Goal: Transaction & Acquisition: Purchase product/service

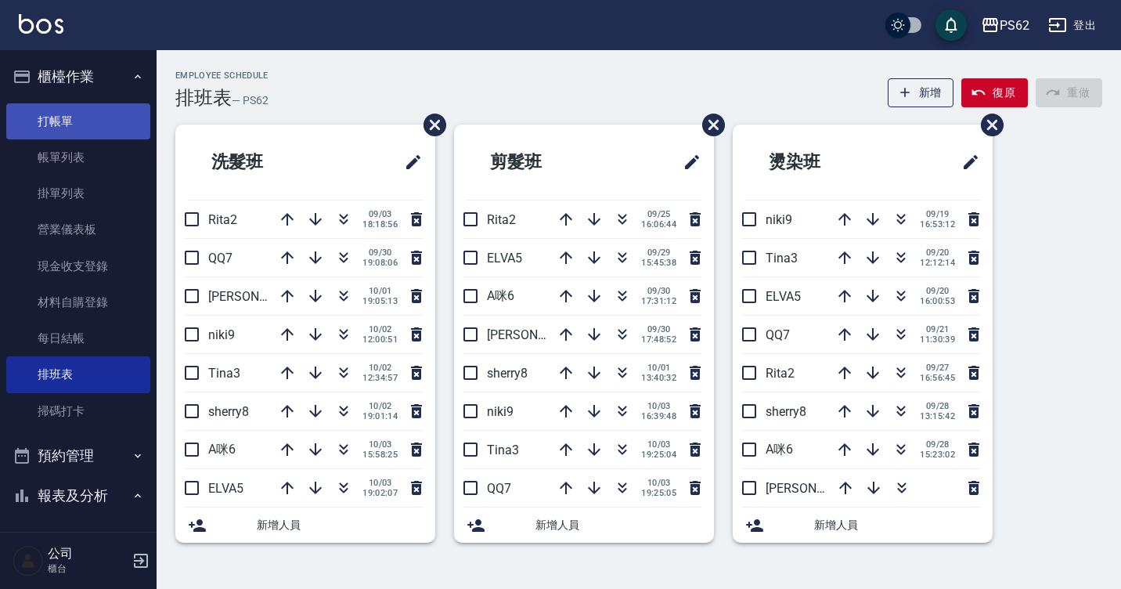
click at [47, 132] on link "打帳單" at bounding box center [78, 121] width 144 height 36
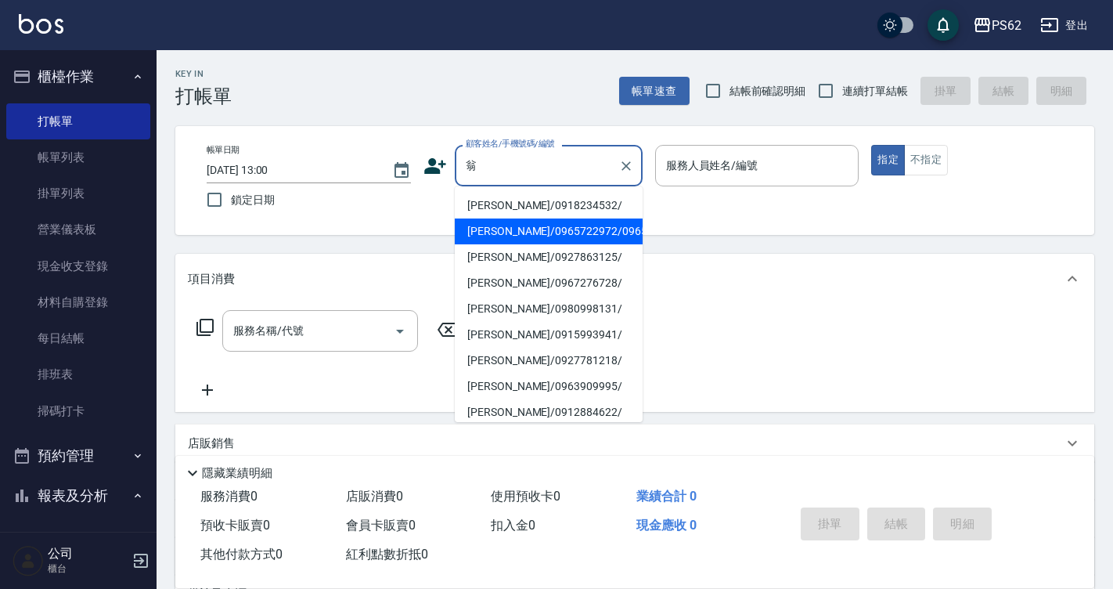
click at [530, 235] on li "[PERSON_NAME]/0965722972/0965722972" at bounding box center [549, 231] width 188 height 26
type input "[PERSON_NAME]/0965722972/0965722972"
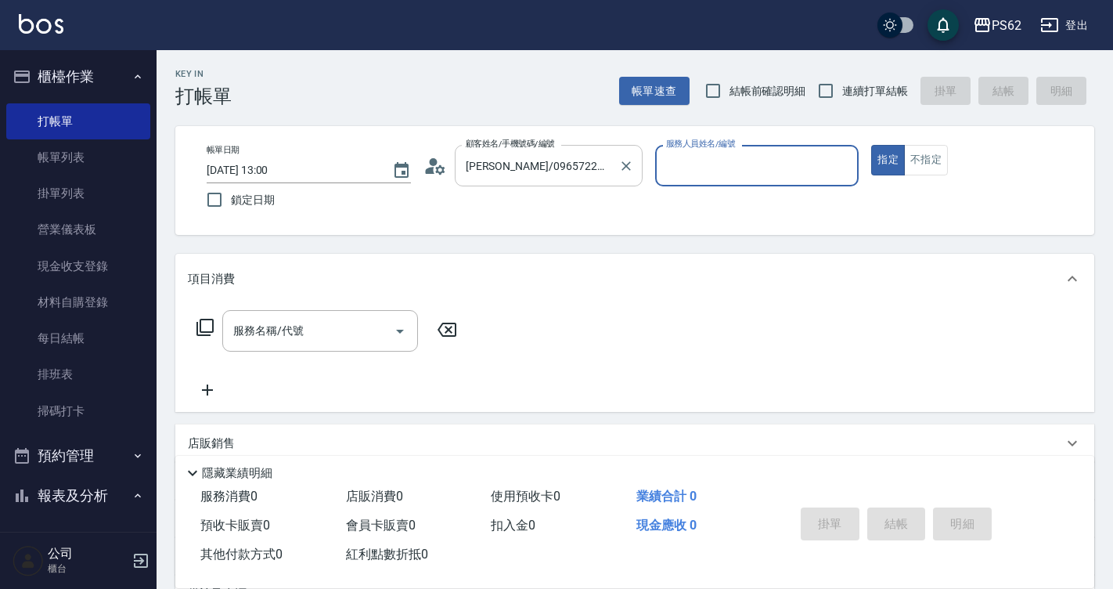
type input "[PERSON_NAME]-3"
click at [430, 166] on icon at bounding box center [434, 165] width 23 height 23
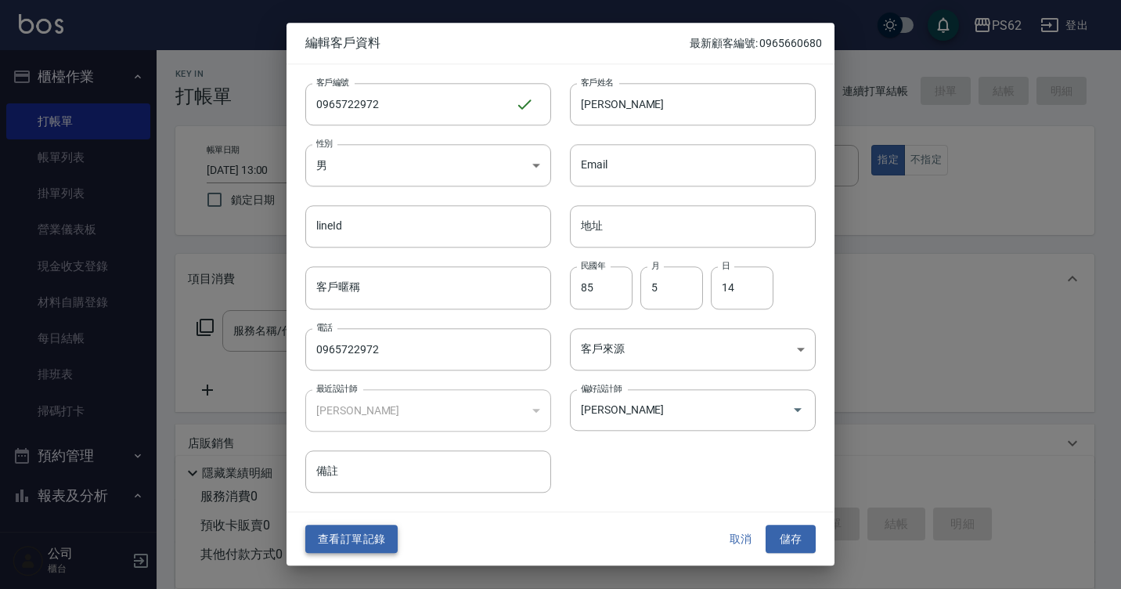
click at [336, 548] on button "查看訂單記錄" at bounding box center [351, 538] width 92 height 29
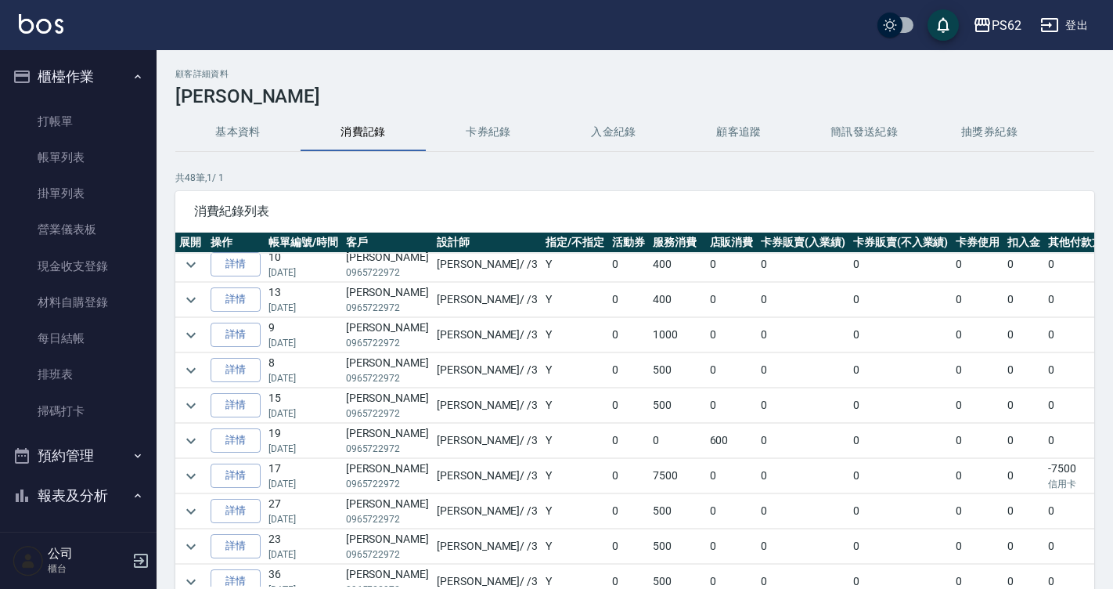
scroll to position [157, 0]
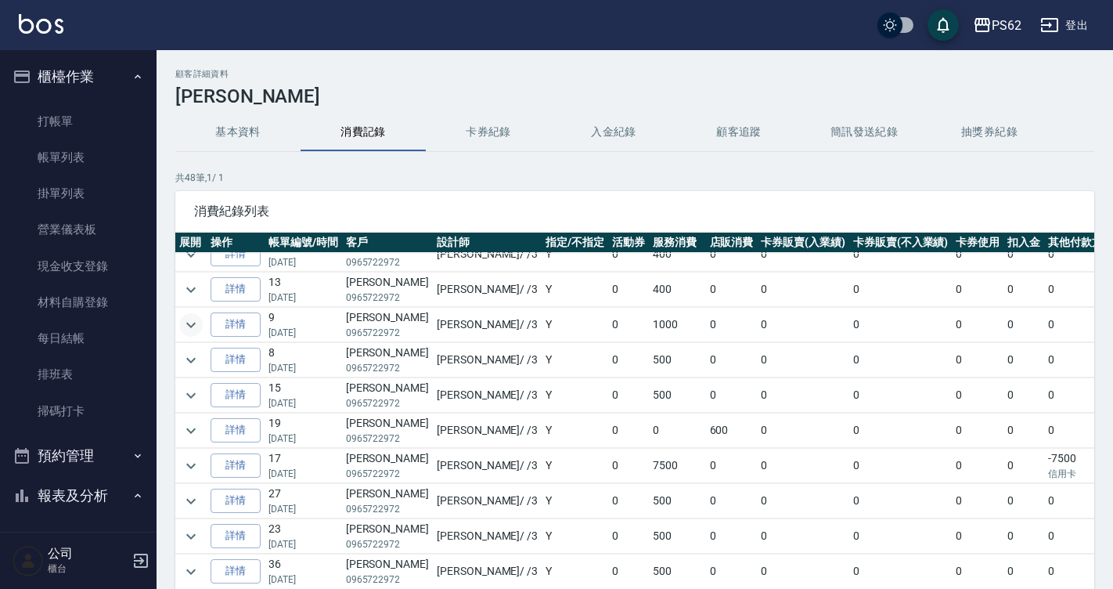
click at [200, 322] on icon "expand row" at bounding box center [191, 324] width 19 height 19
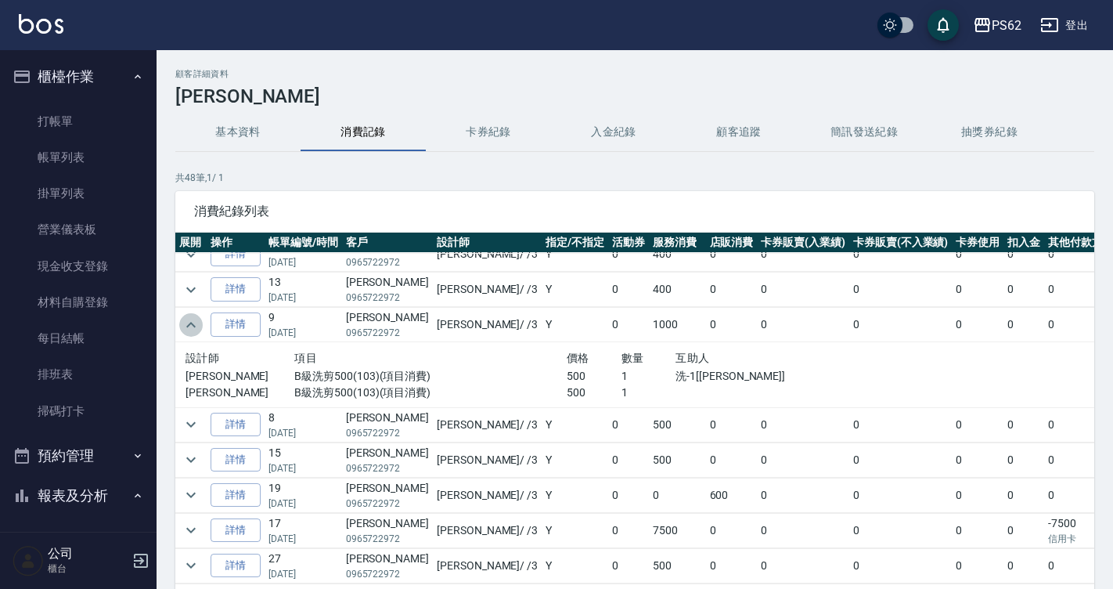
click at [203, 322] on td at bounding box center [190, 325] width 31 height 34
click at [185, 323] on icon "expand row" at bounding box center [191, 324] width 19 height 19
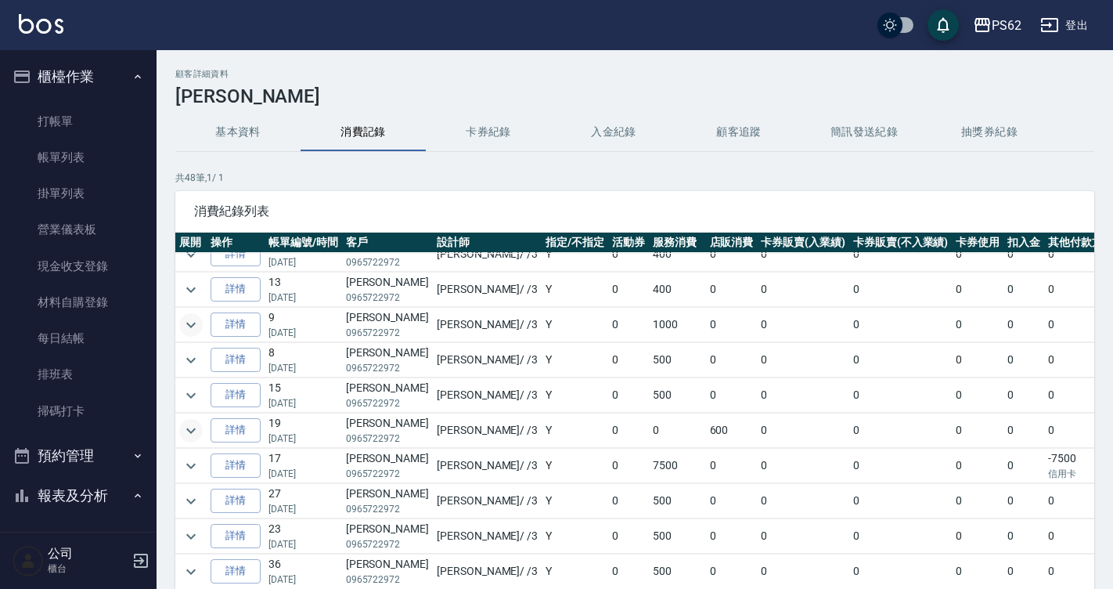
click at [192, 429] on icon "expand row" at bounding box center [191, 430] width 19 height 19
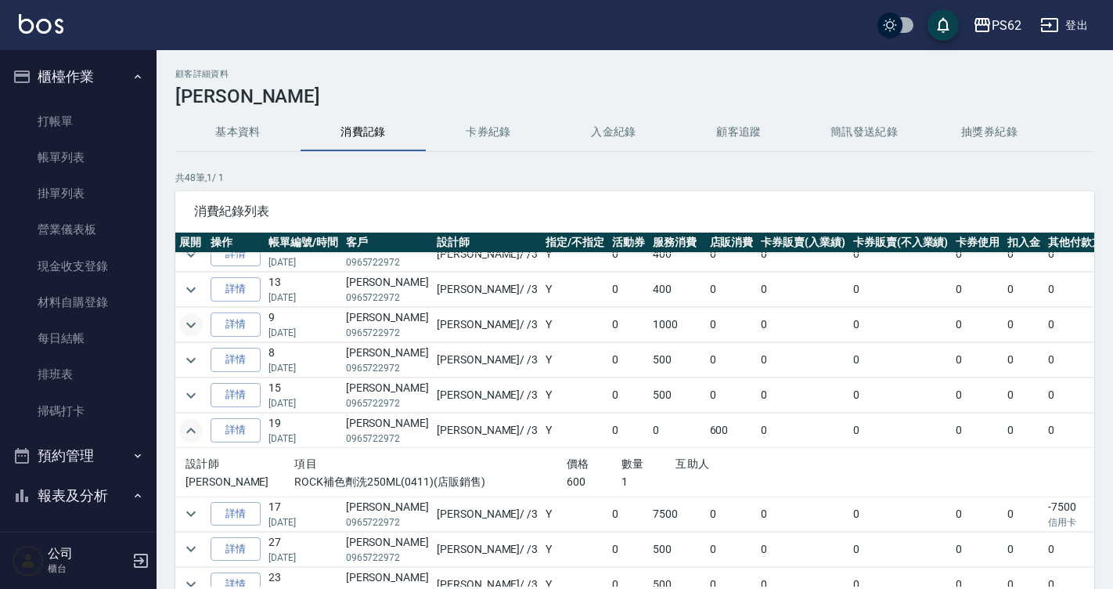
click at [192, 428] on icon "expand row" at bounding box center [190, 429] width 9 height 5
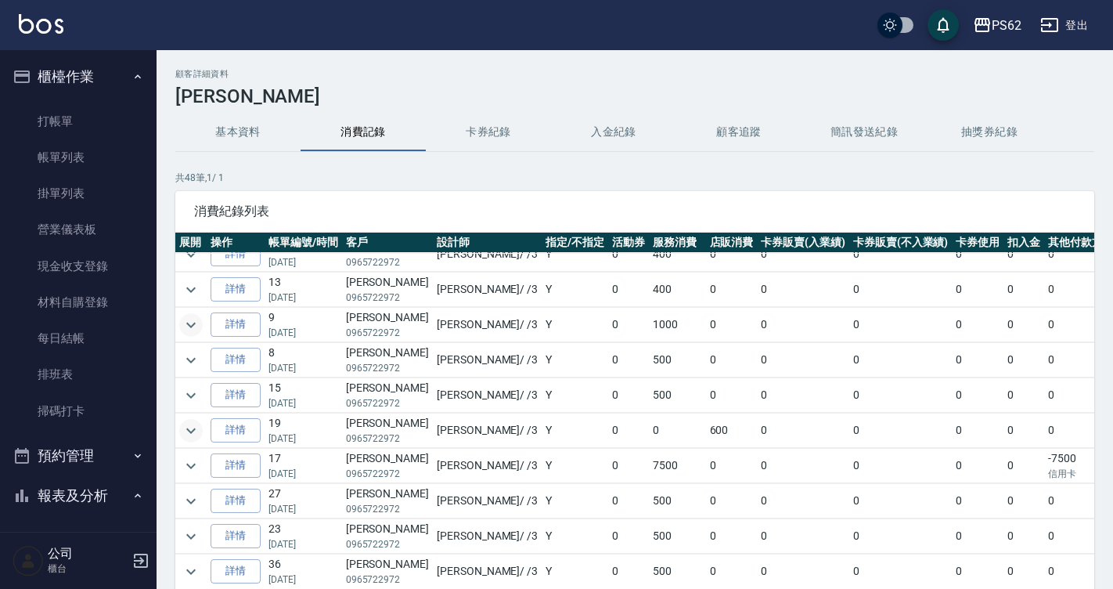
scroll to position [235, 0]
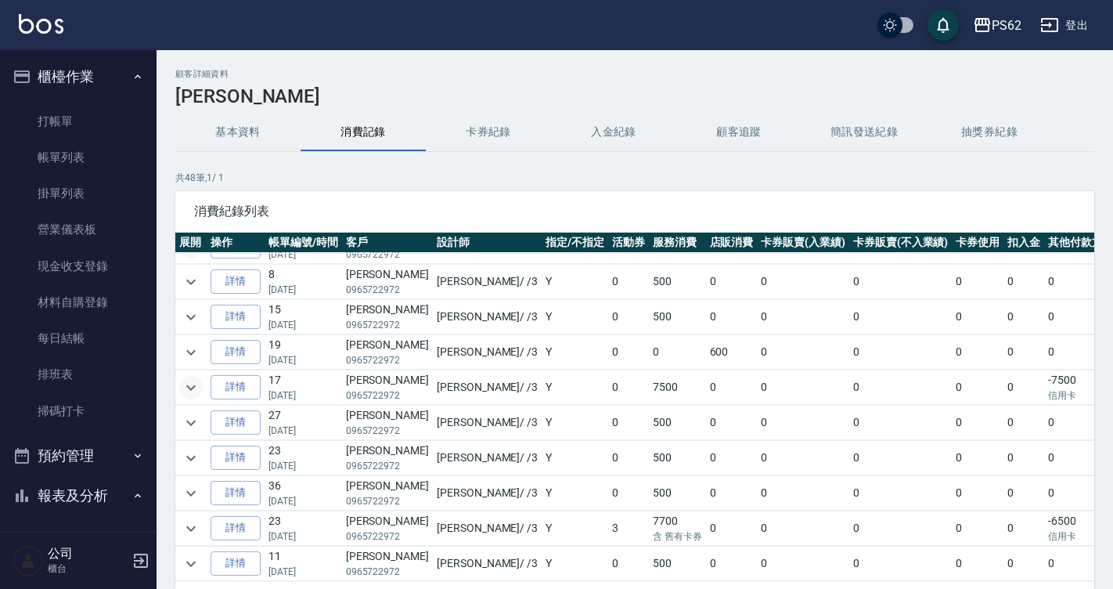
click at [182, 394] on icon "expand row" at bounding box center [191, 387] width 19 height 19
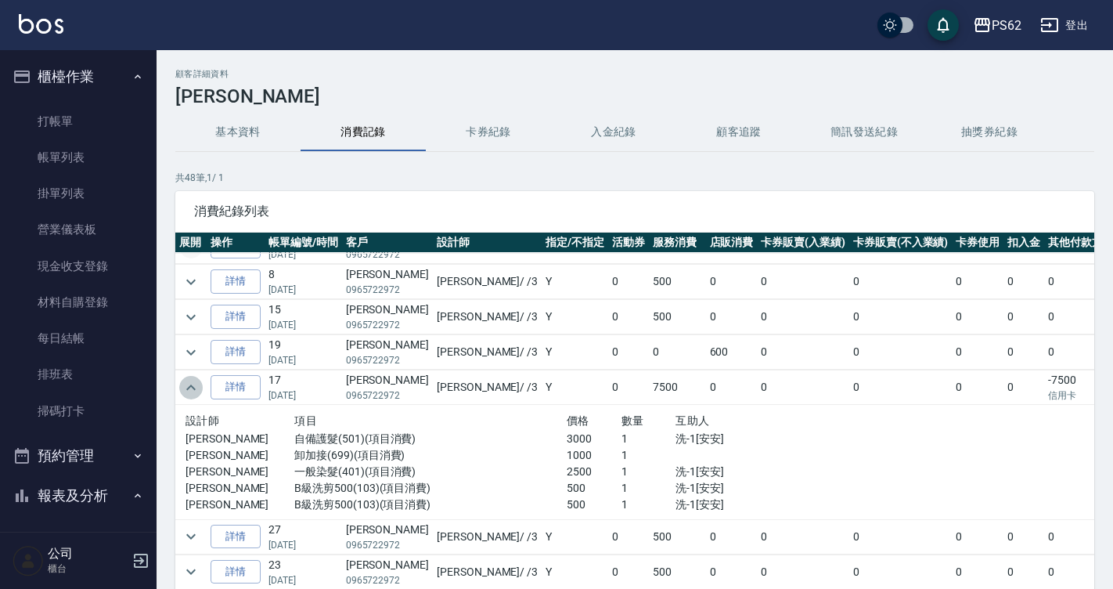
click at [189, 385] on icon "expand row" at bounding box center [191, 387] width 19 height 19
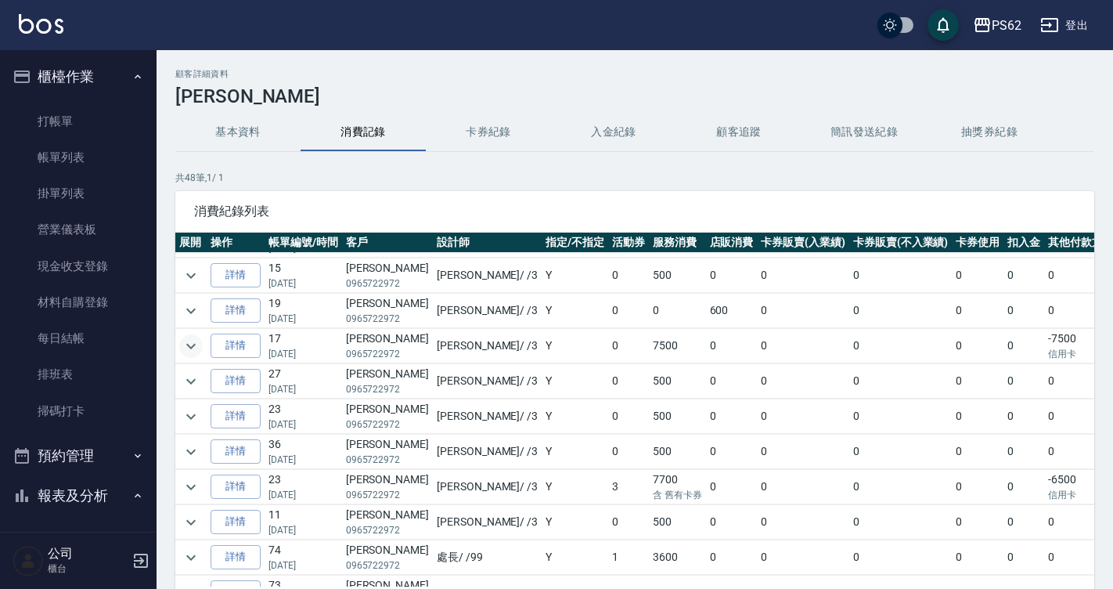
scroll to position [313, 0]
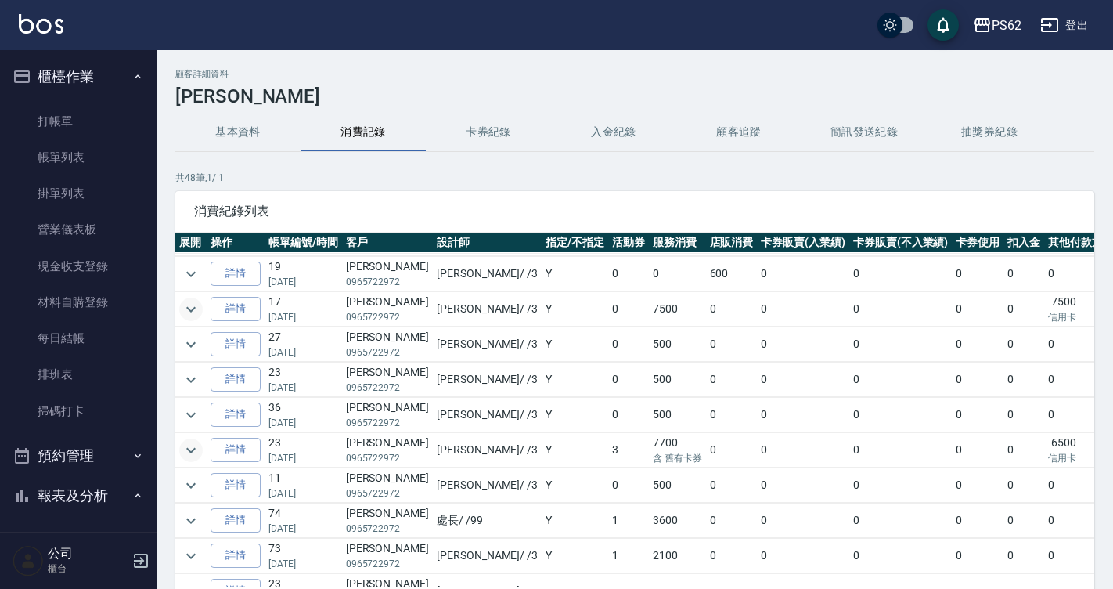
click at [199, 447] on icon "expand row" at bounding box center [191, 450] width 19 height 19
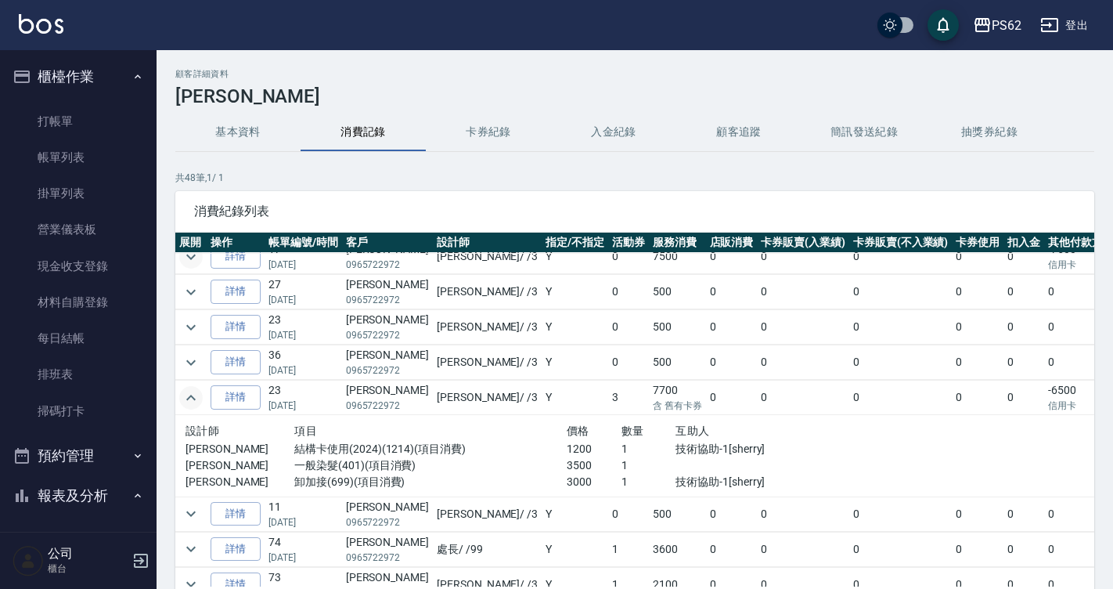
scroll to position [391, 0]
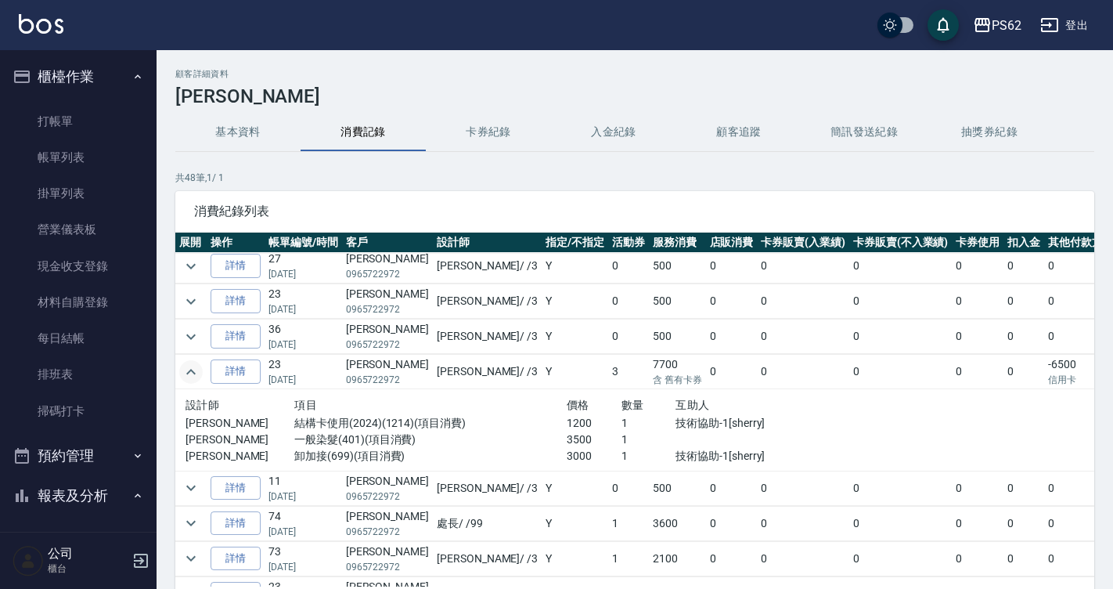
click at [192, 373] on icon "expand row" at bounding box center [191, 371] width 19 height 19
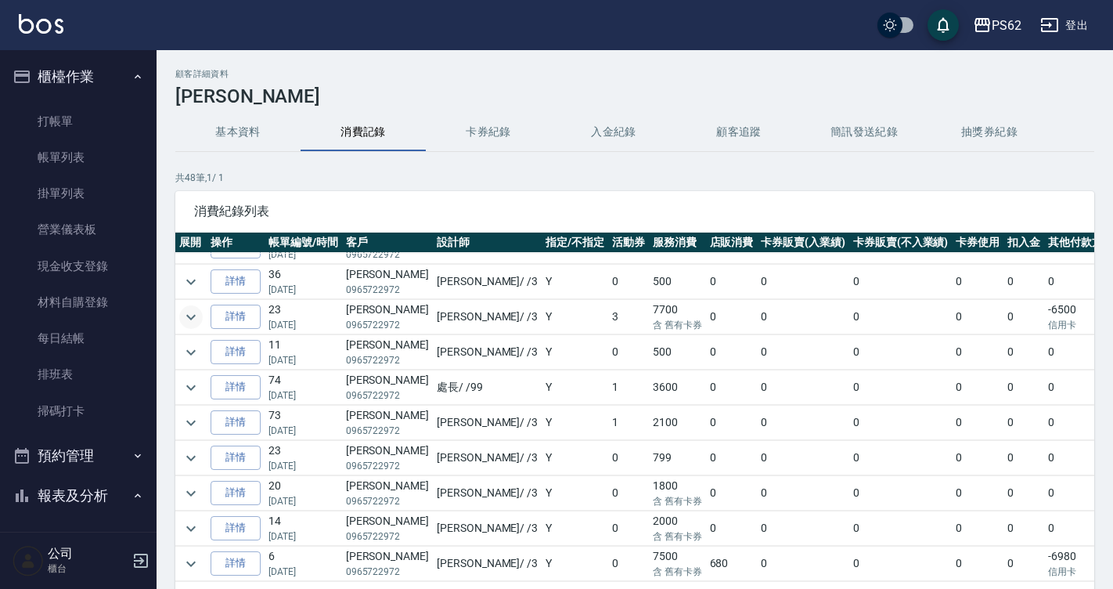
scroll to position [470, 0]
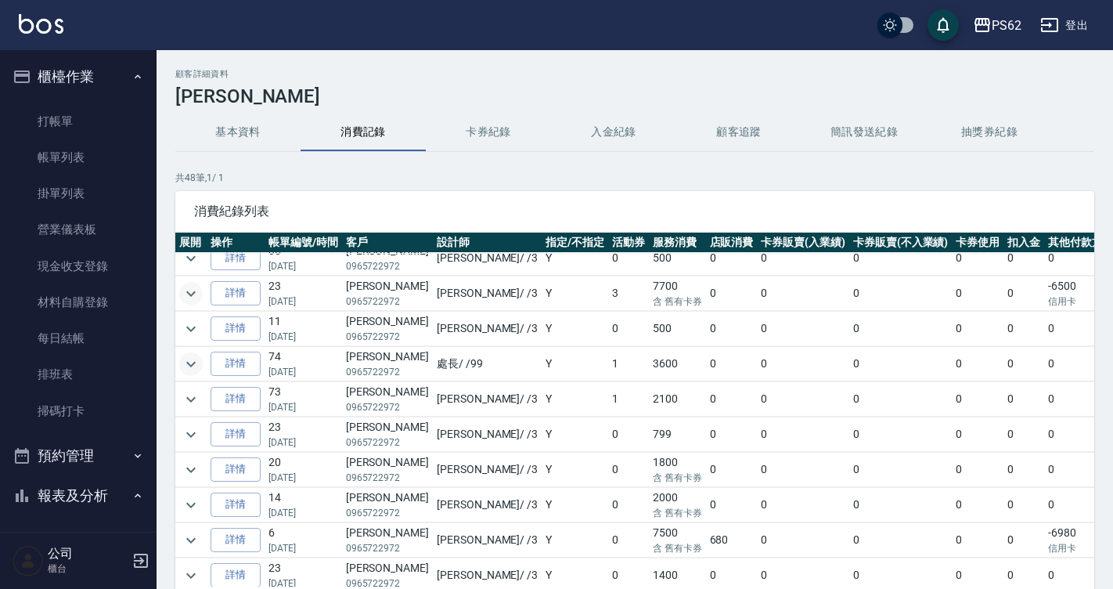
click at [199, 366] on icon "expand row" at bounding box center [191, 364] width 19 height 19
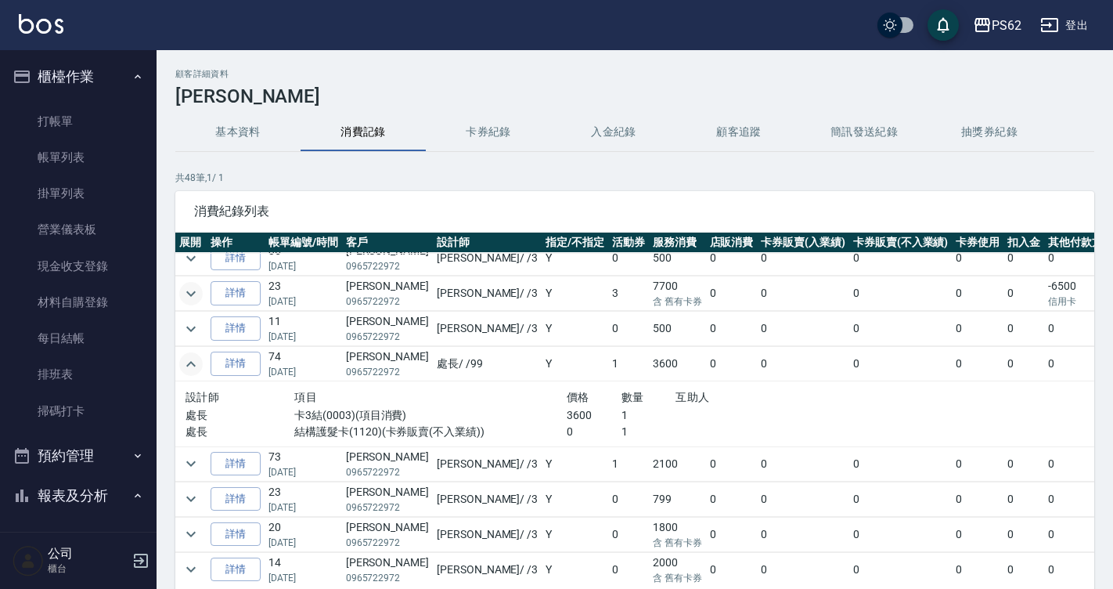
click at [199, 366] on icon "expand row" at bounding box center [191, 364] width 19 height 19
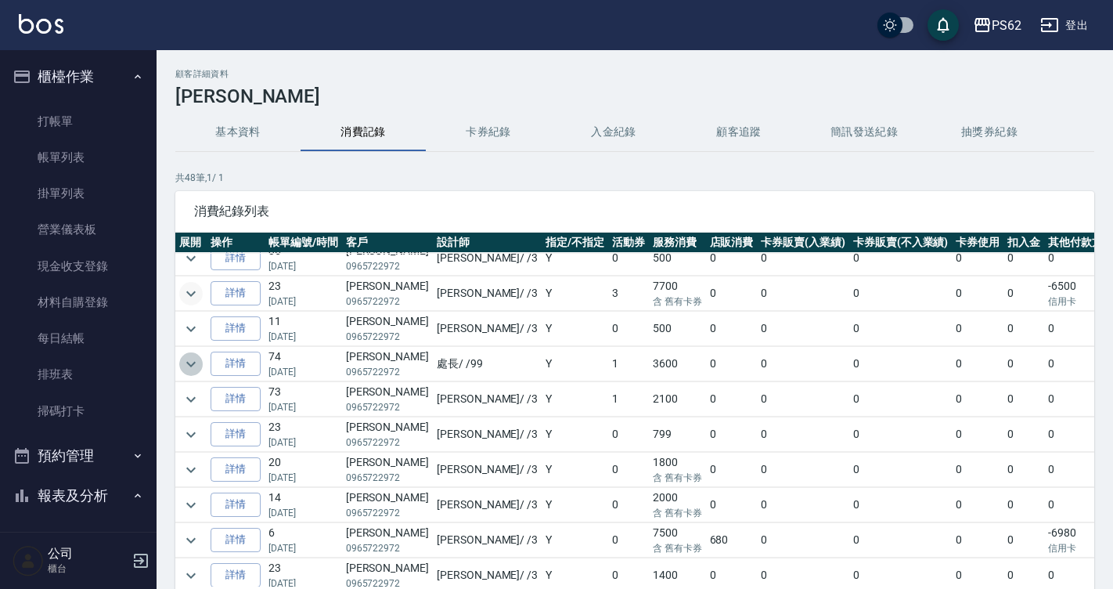
click at [199, 366] on icon "expand row" at bounding box center [191, 364] width 19 height 19
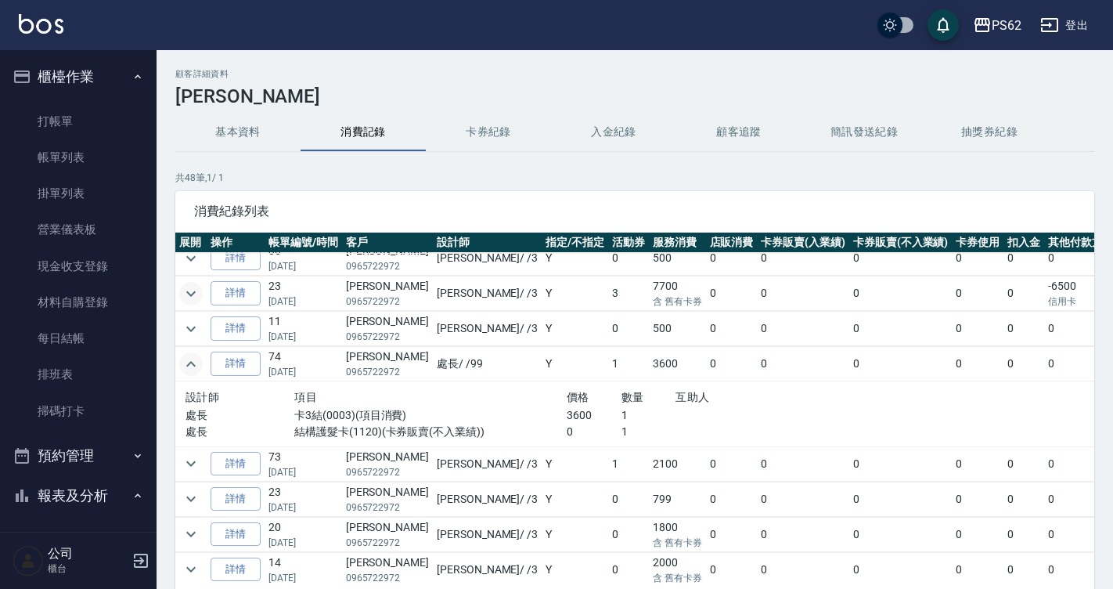
click at [199, 366] on icon "expand row" at bounding box center [191, 364] width 19 height 19
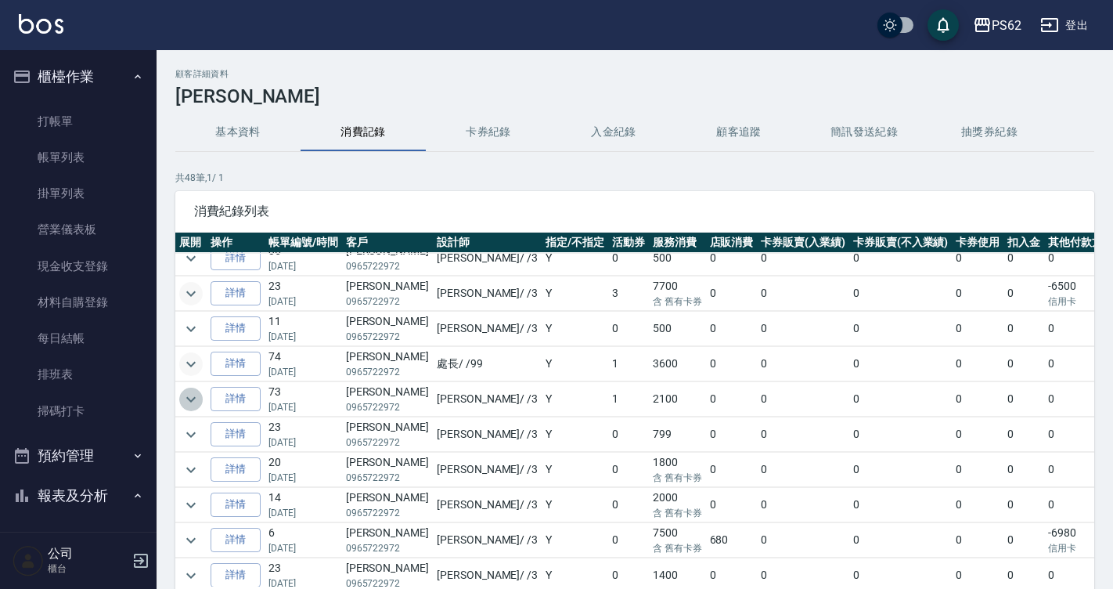
click at [196, 409] on button "expand row" at bounding box center [190, 398] width 23 height 23
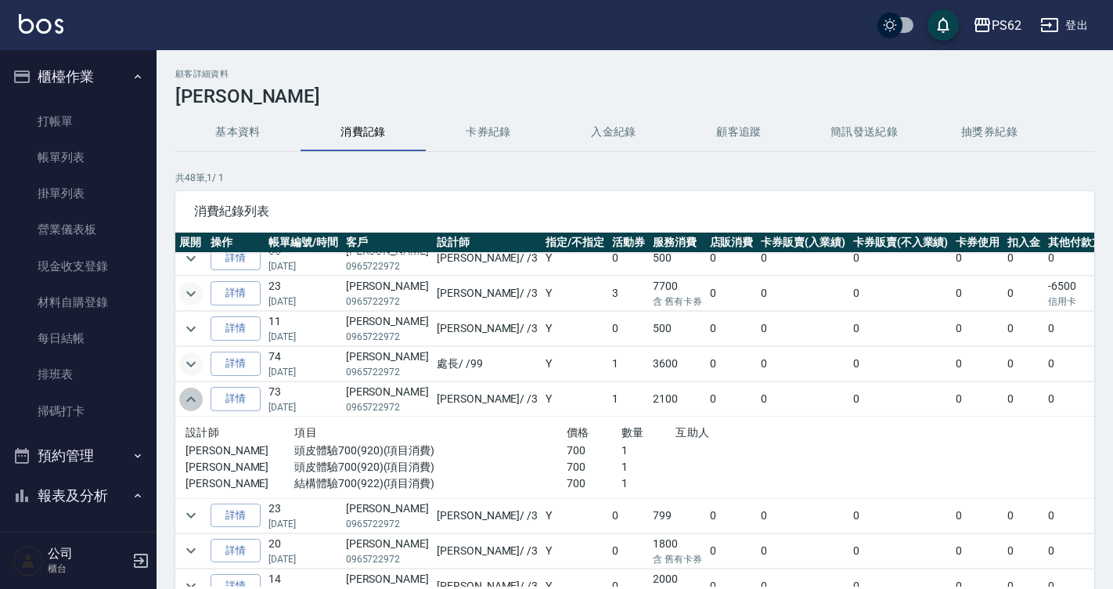
click at [193, 407] on icon "expand row" at bounding box center [191, 399] width 19 height 19
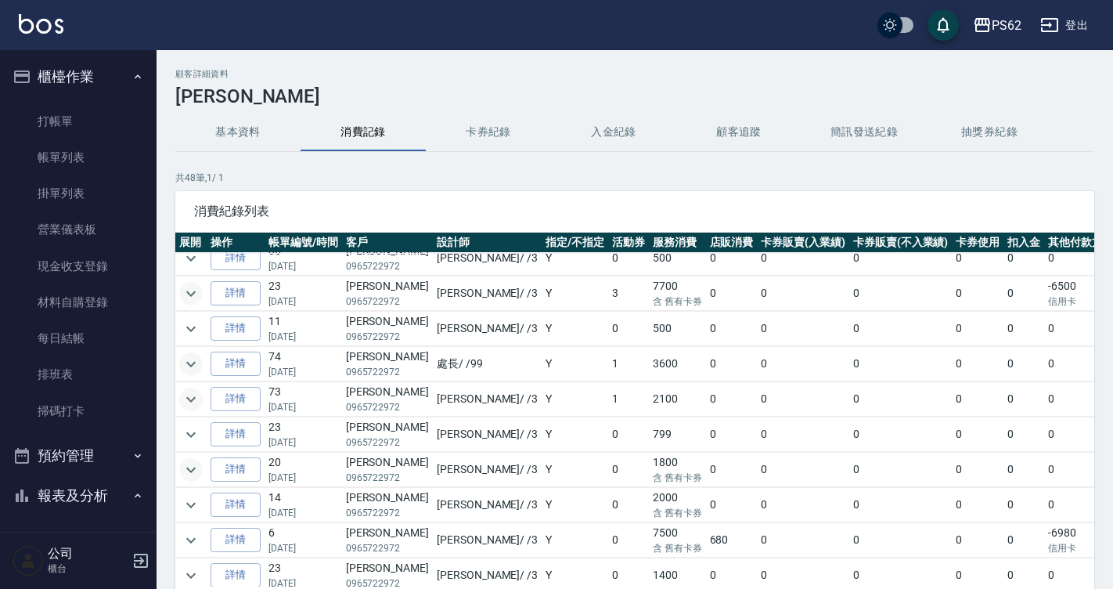
click at [194, 466] on icon "expand row" at bounding box center [191, 469] width 19 height 19
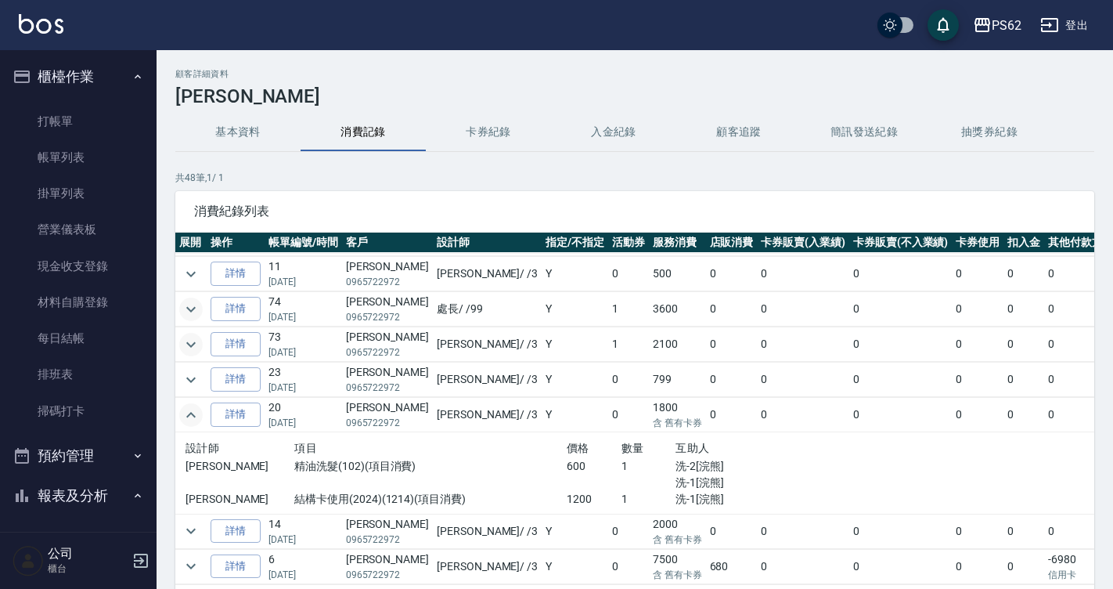
scroll to position [548, 0]
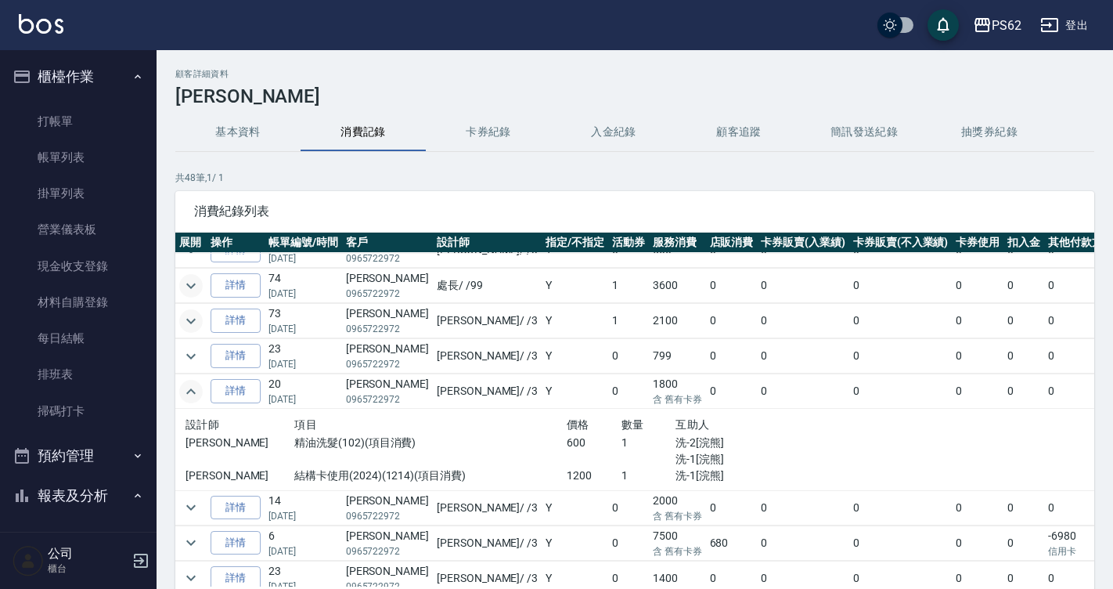
click at [183, 394] on icon "expand row" at bounding box center [191, 391] width 19 height 19
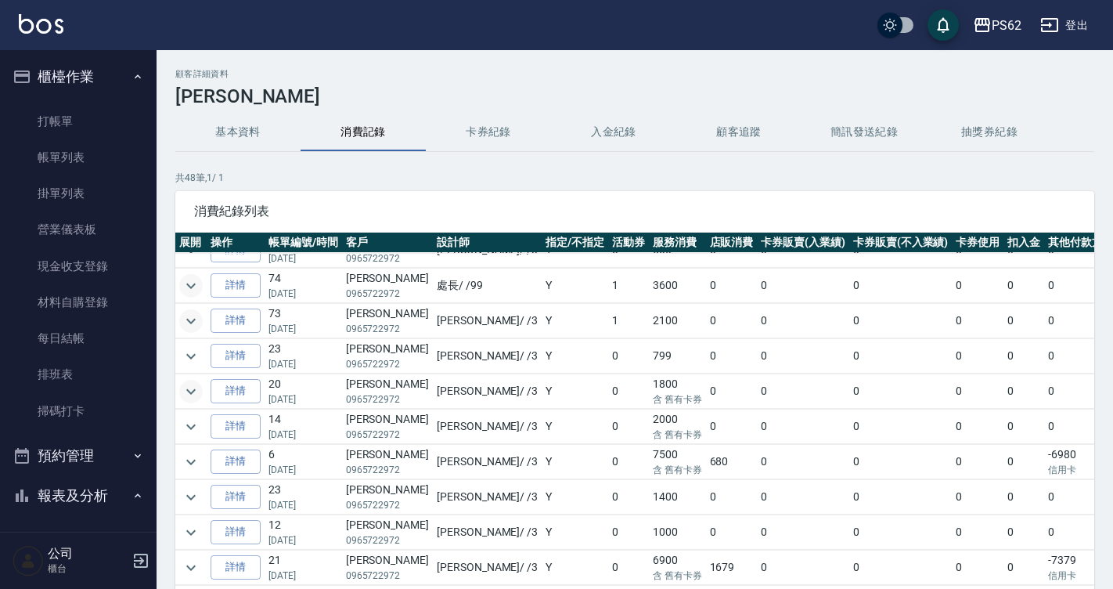
click at [198, 286] on icon "expand row" at bounding box center [191, 285] width 19 height 19
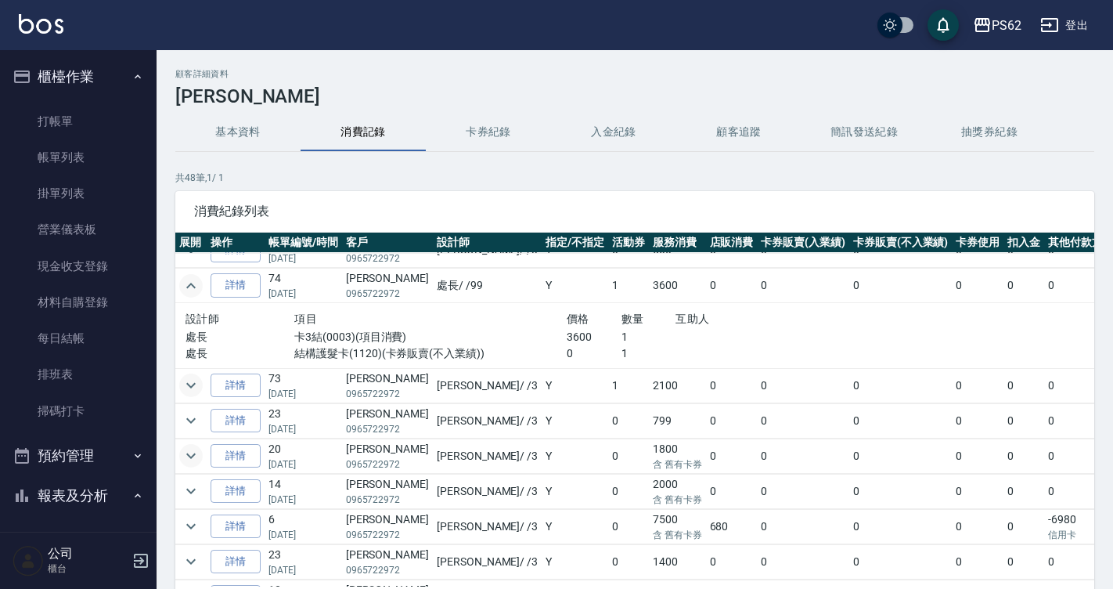
click at [198, 286] on icon "expand row" at bounding box center [191, 285] width 19 height 19
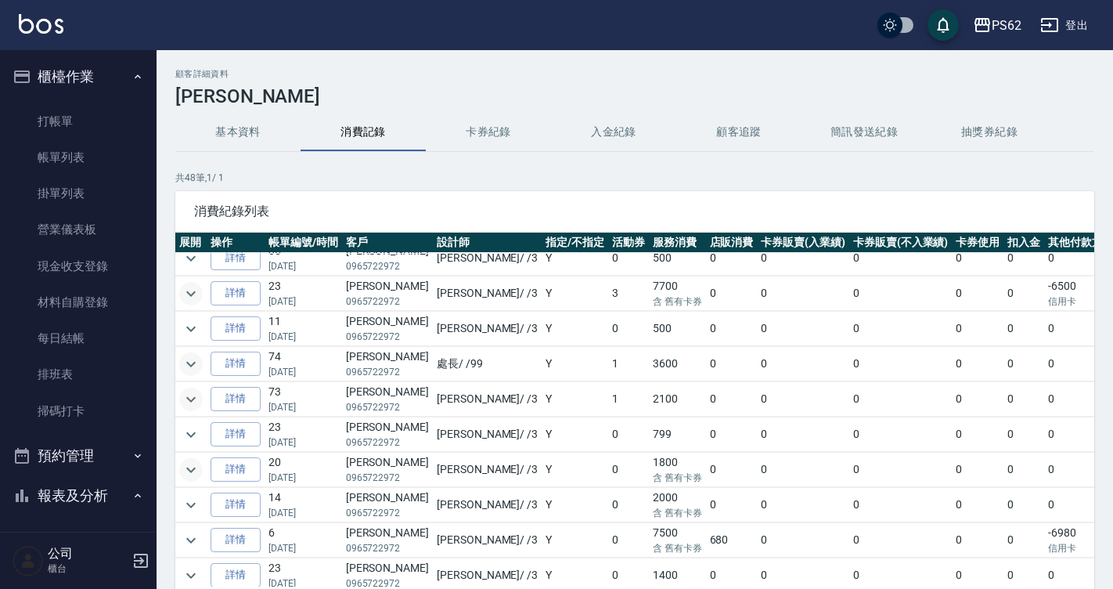
scroll to position [391, 0]
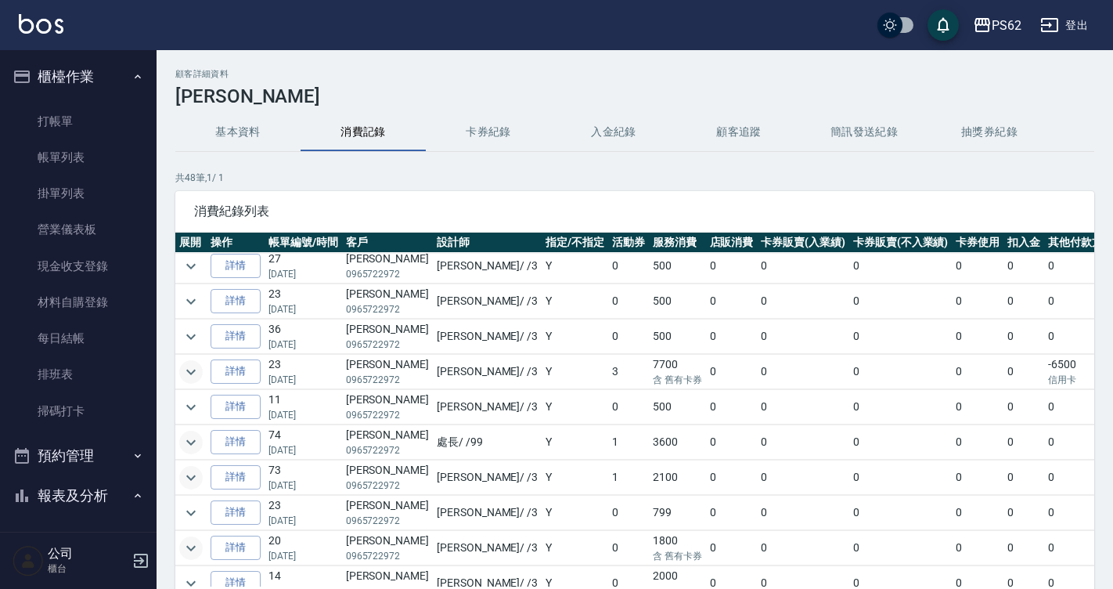
click at [189, 365] on icon "expand row" at bounding box center [191, 371] width 19 height 19
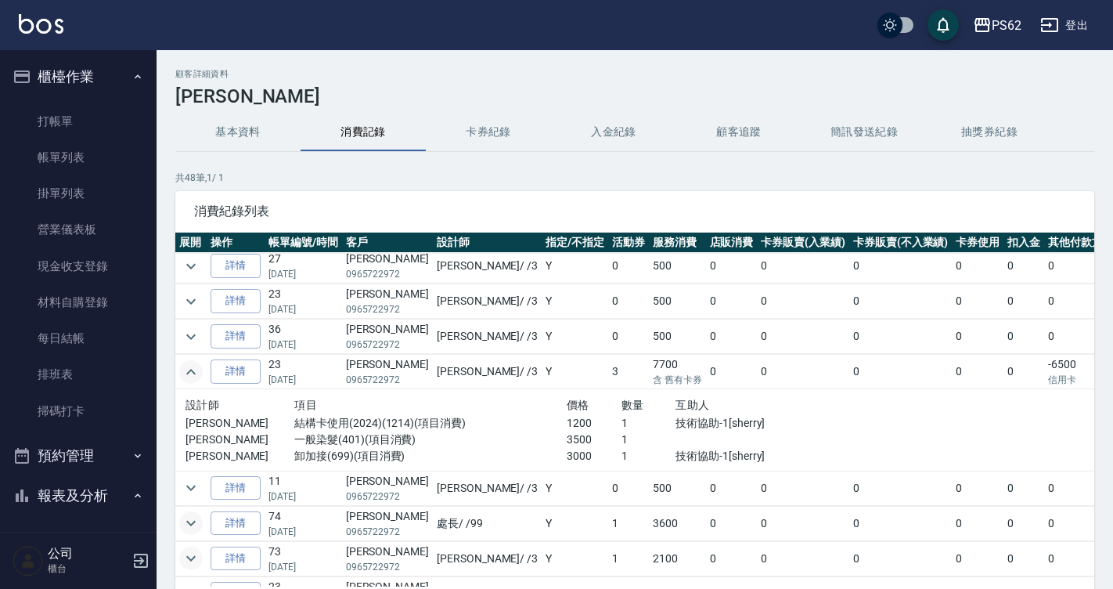
click at [189, 365] on icon "expand row" at bounding box center [191, 371] width 19 height 19
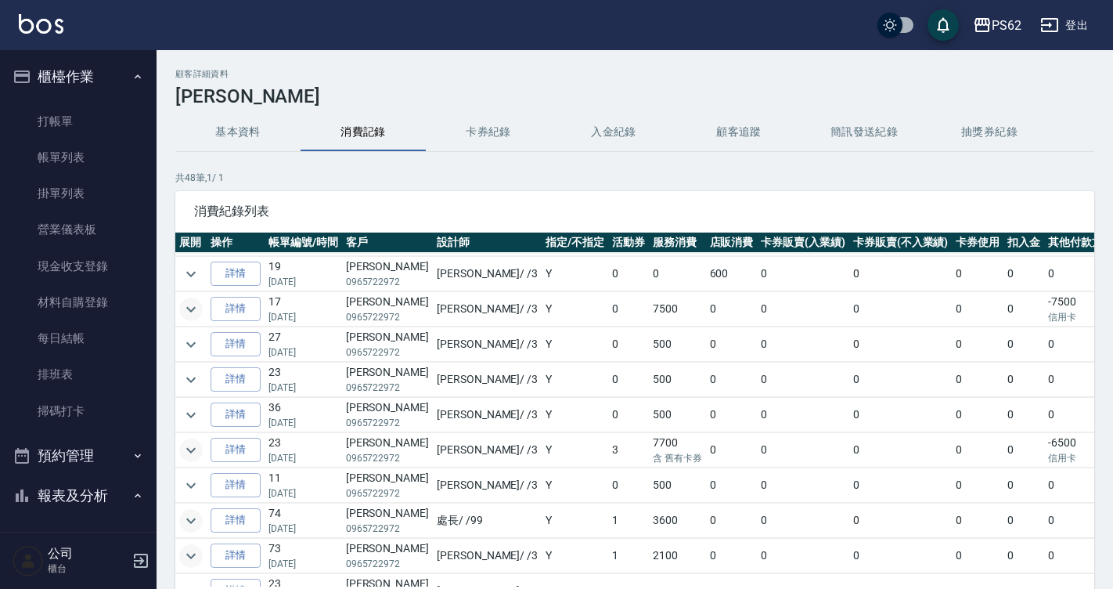
scroll to position [235, 0]
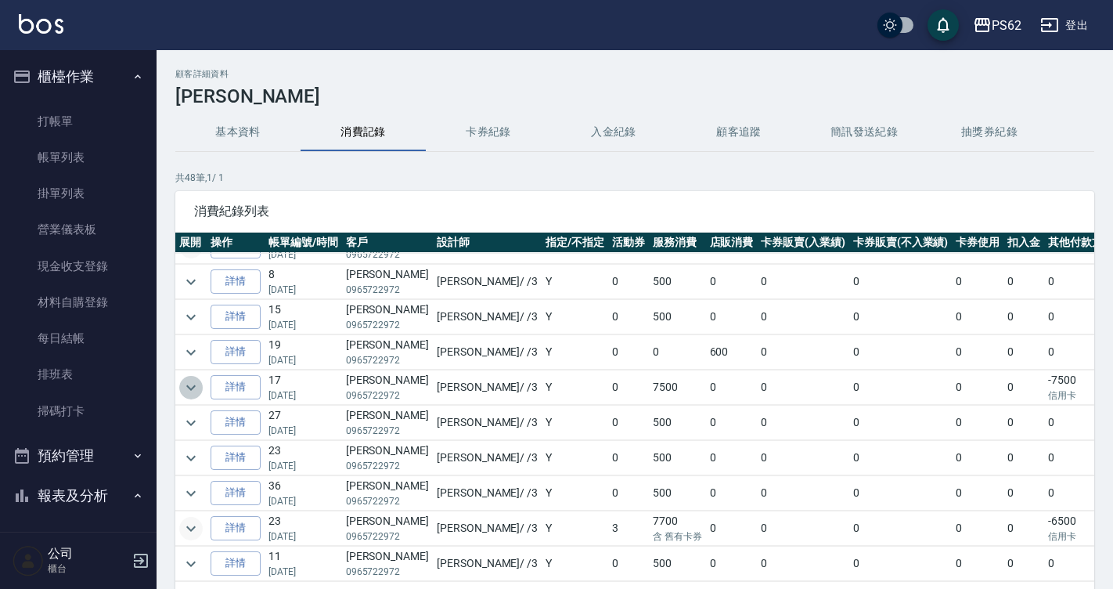
click at [193, 390] on icon "expand row" at bounding box center [191, 387] width 19 height 19
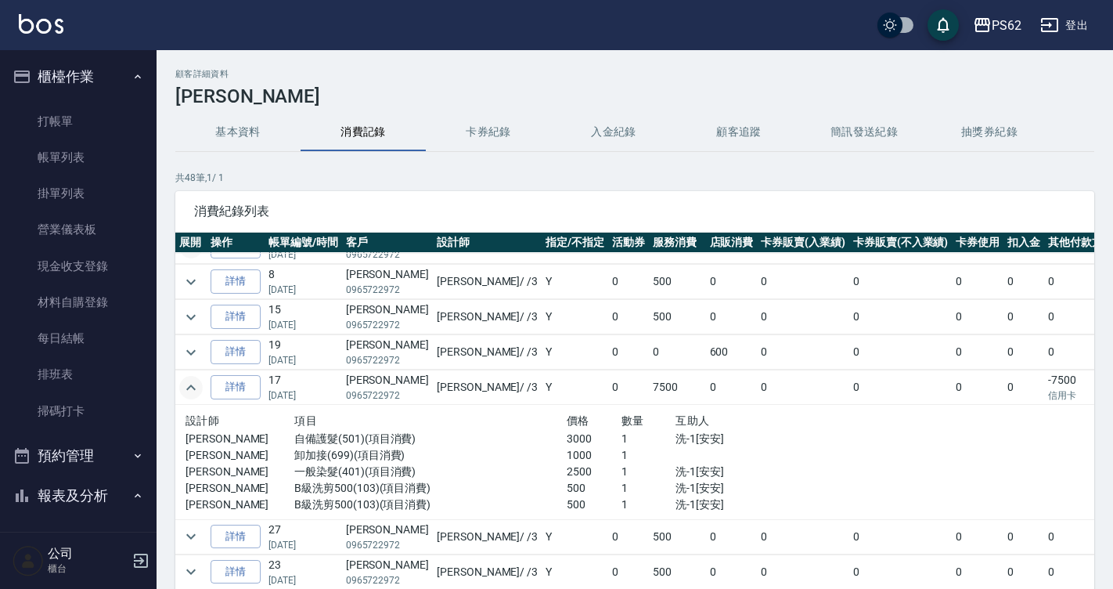
click at [193, 390] on icon "expand row" at bounding box center [191, 387] width 19 height 19
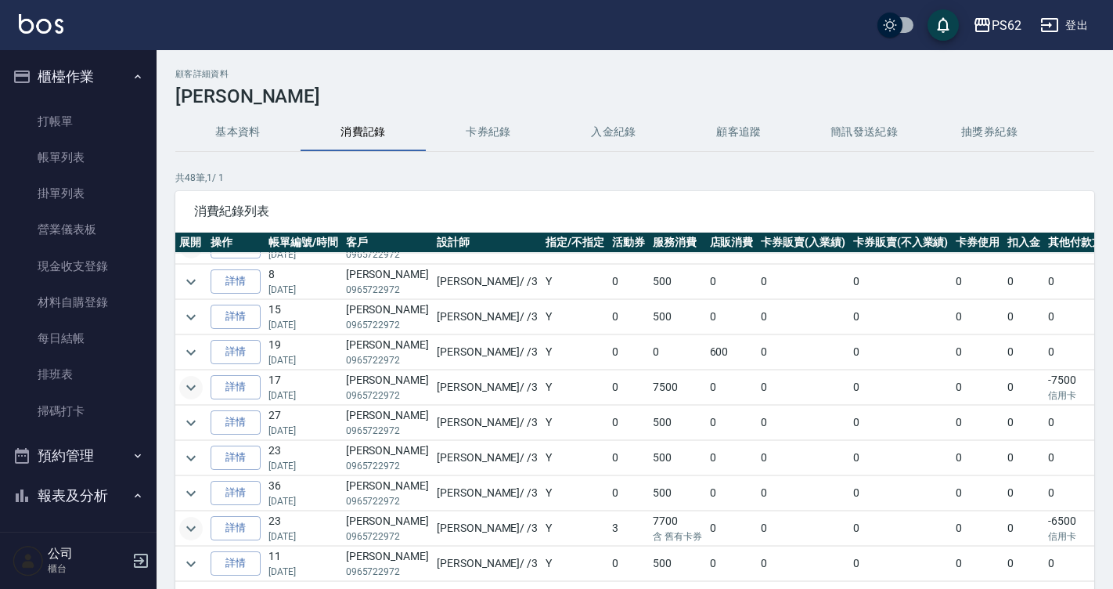
click at [193, 386] on icon "expand row" at bounding box center [190, 386] width 9 height 5
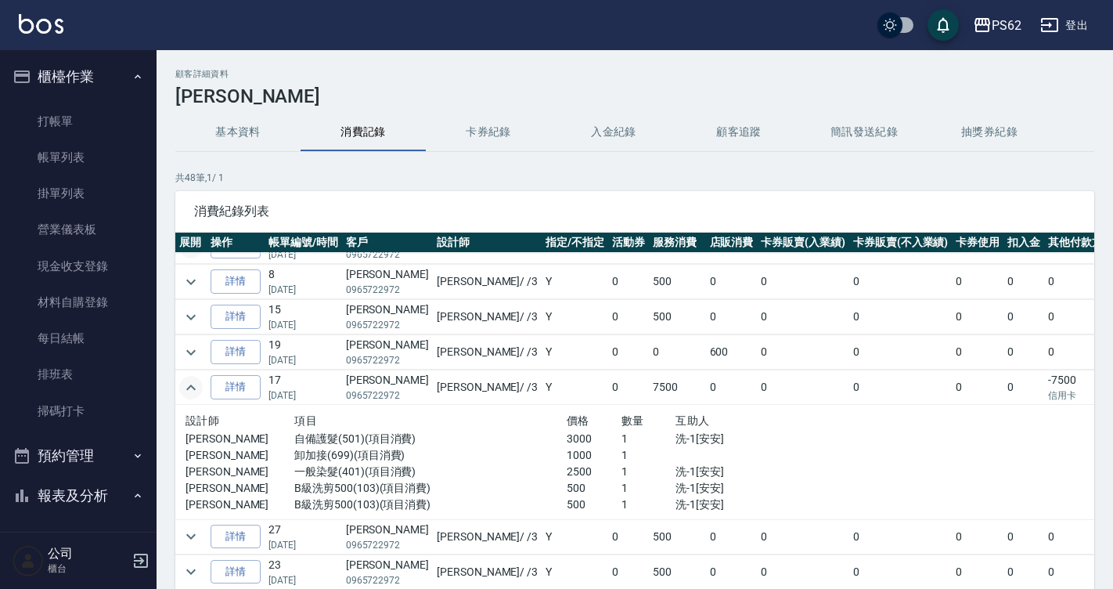
click at [193, 386] on icon "expand row" at bounding box center [191, 387] width 19 height 19
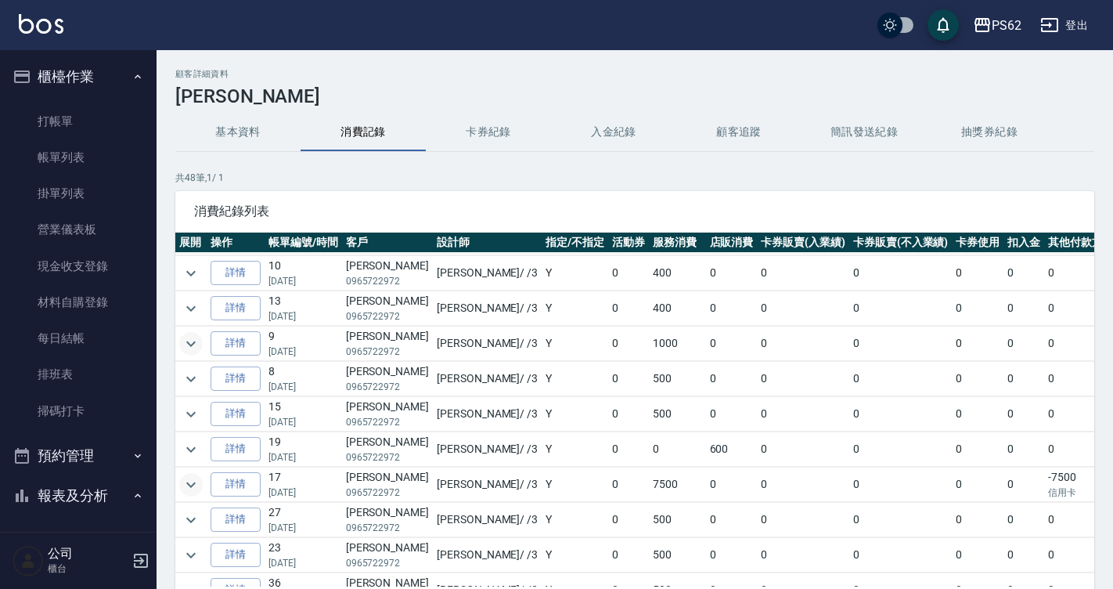
scroll to position [0, 0]
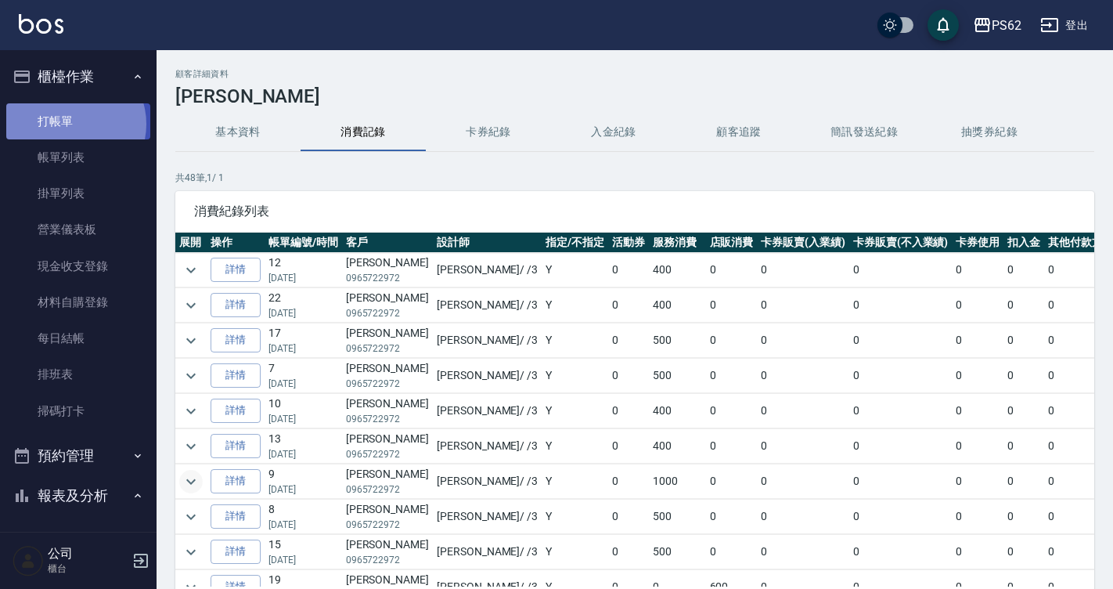
click at [73, 124] on link "打帳單" at bounding box center [78, 121] width 144 height 36
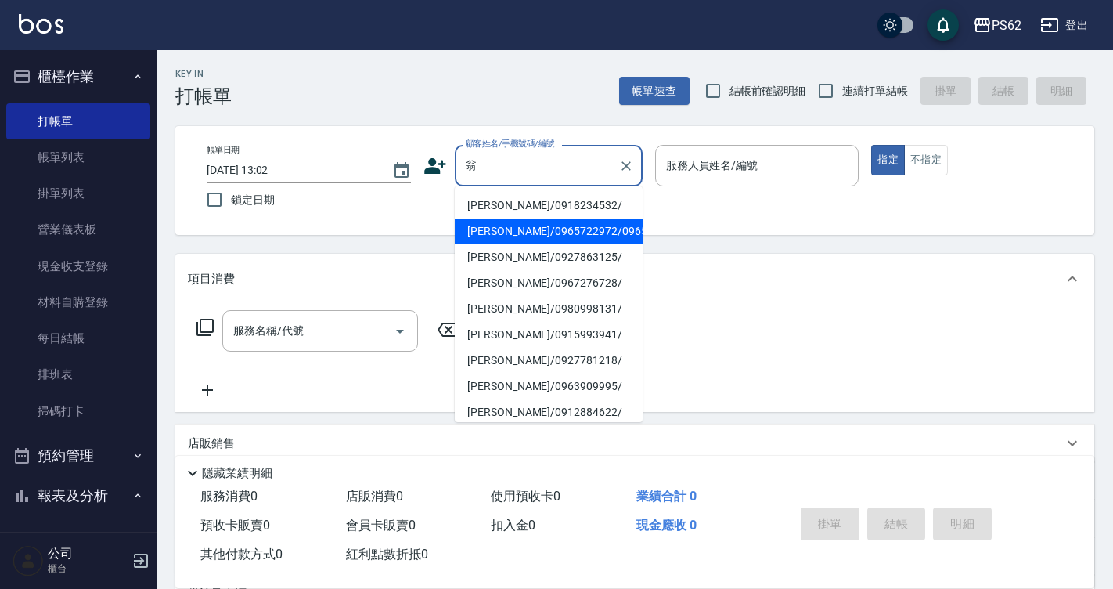
drag, startPoint x: 499, startPoint y: 225, endPoint x: 492, endPoint y: 229, distance: 8.1
click at [498, 226] on li "[PERSON_NAME]/0965722972/0965722972" at bounding box center [549, 231] width 188 height 26
type input "[PERSON_NAME]/0965722972/0965722972"
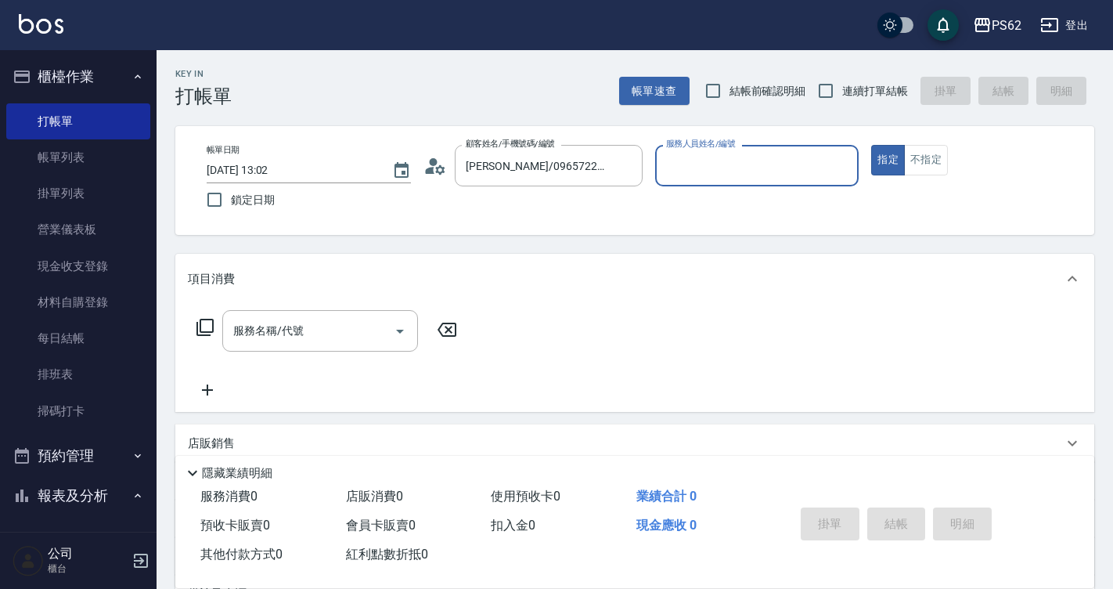
type input "[PERSON_NAME]-3"
click at [871, 145] on button "指定" at bounding box center [888, 160] width 34 height 31
type button "true"
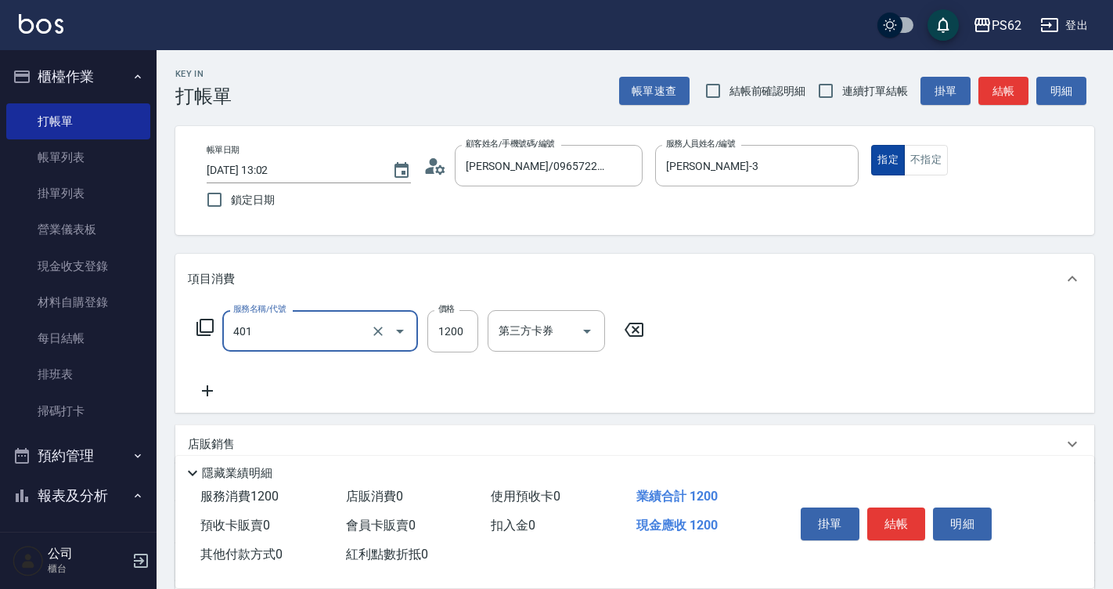
type input "一般染髮(401)"
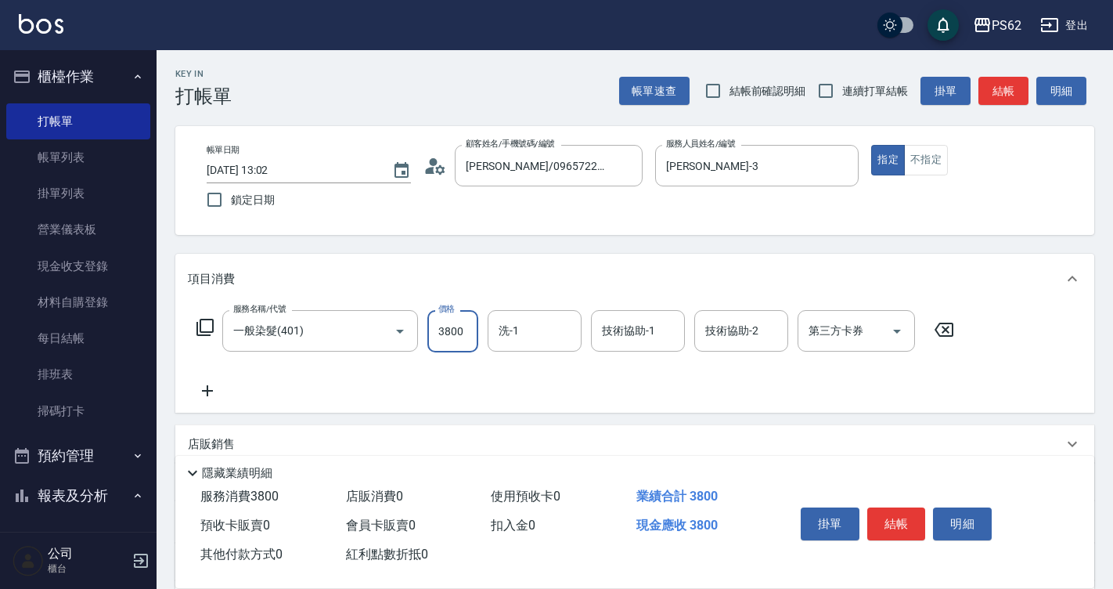
type input "3800"
click at [214, 387] on icon at bounding box center [207, 390] width 39 height 19
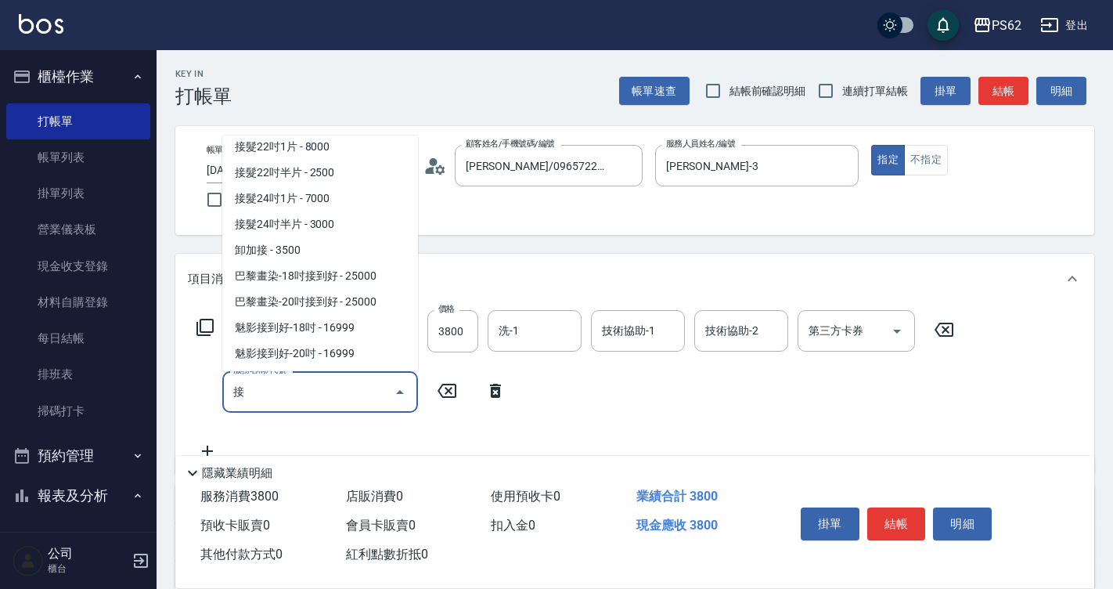
scroll to position [164, 0]
click at [294, 106] on span "接髮20吋1片 - 5000" at bounding box center [320, 94] width 196 height 26
type input "接髮20吋1片(610)"
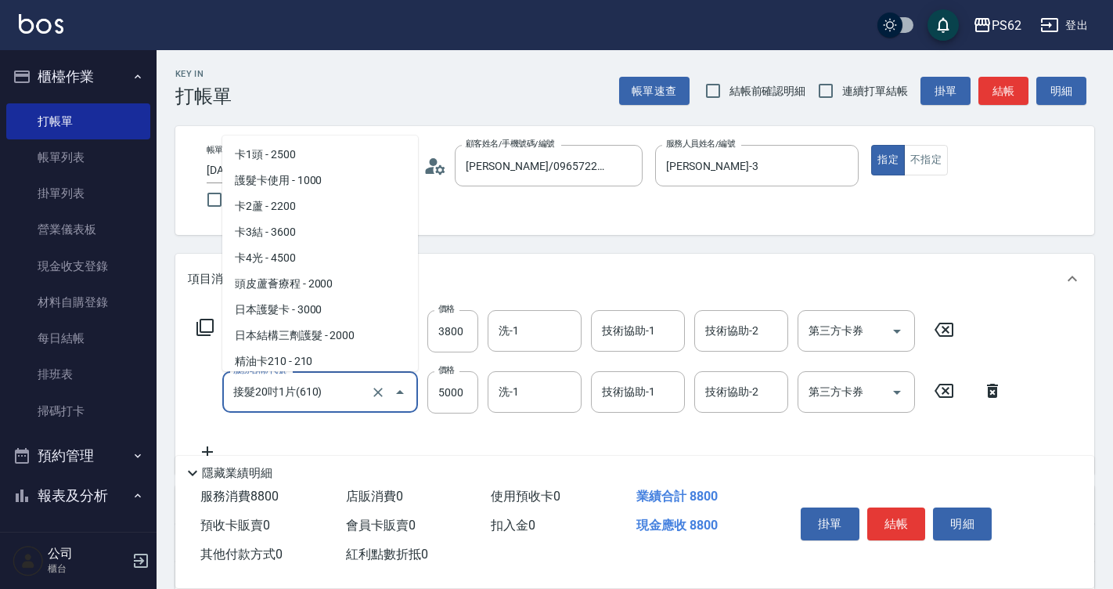
scroll to position [2509, 0]
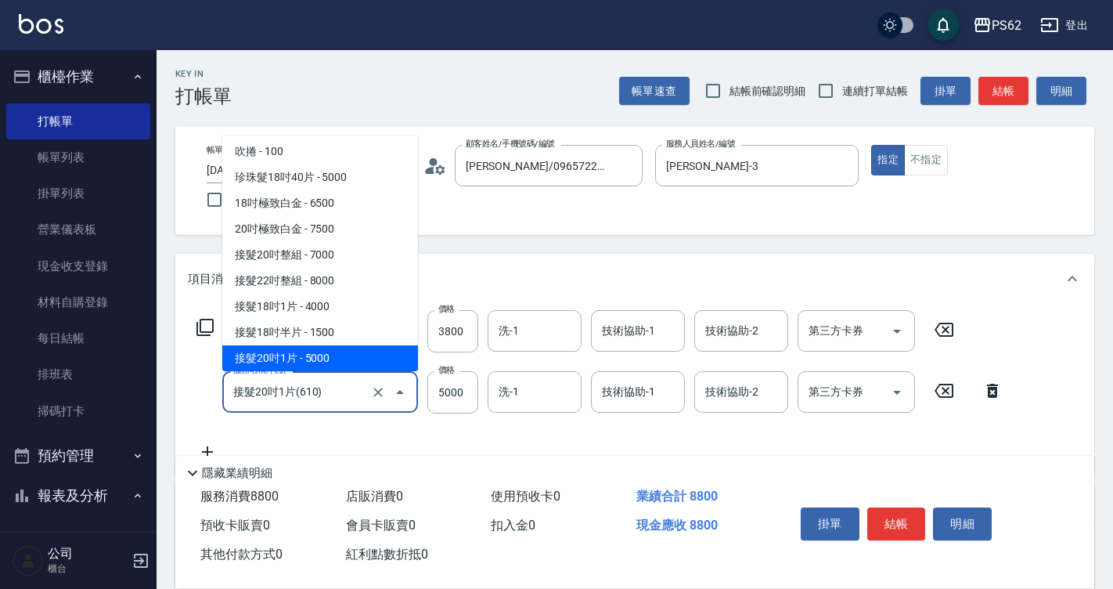
drag, startPoint x: 344, startPoint y: 401, endPoint x: -3, endPoint y: 427, distance: 347.8
click at [0, 427] on html "PS62 登出 櫃檯作業 打帳單 帳單列表 掛單列表 營業儀表板 現金收支登錄 材料自購登錄 每日結帳 排班表 掃碼打卡 預約管理 預約管理 單日預約紀錄 單…" at bounding box center [556, 414] width 1113 height 829
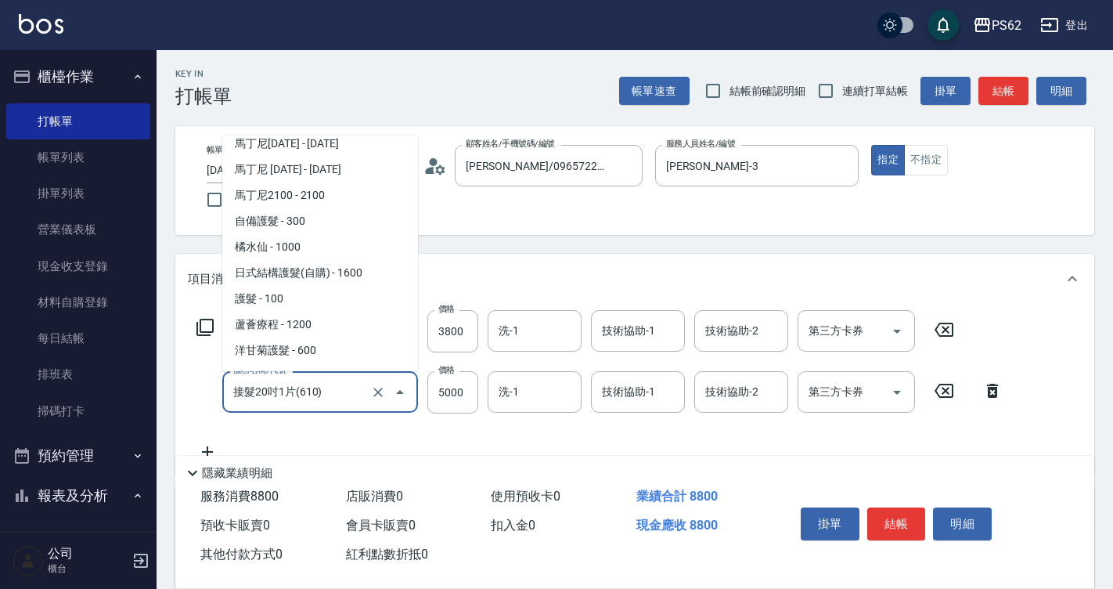
scroll to position [2196, 0]
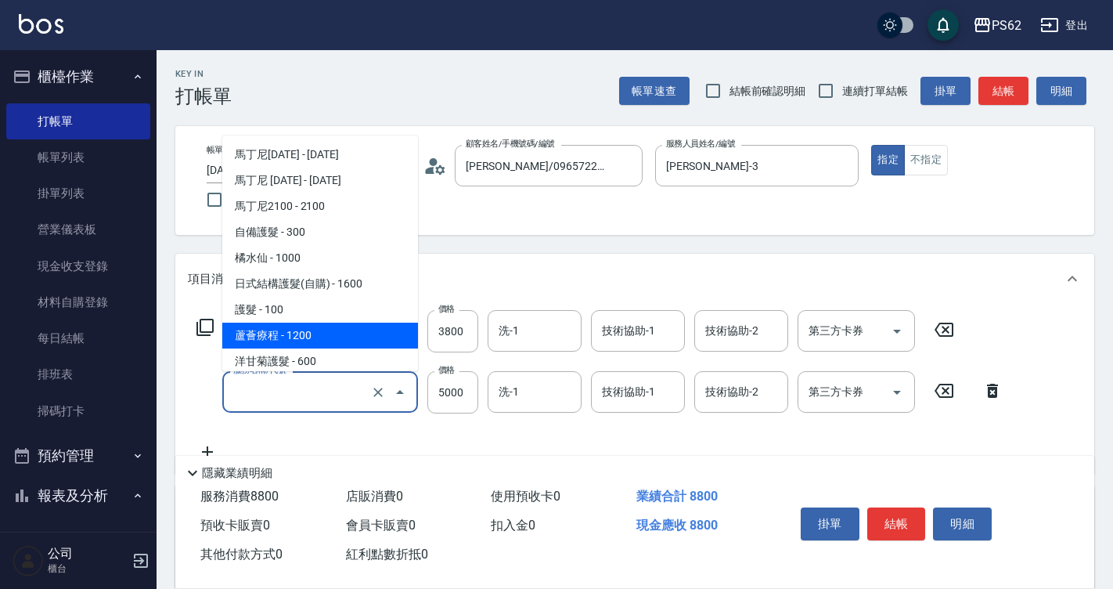
type input "ㄒㄧ"
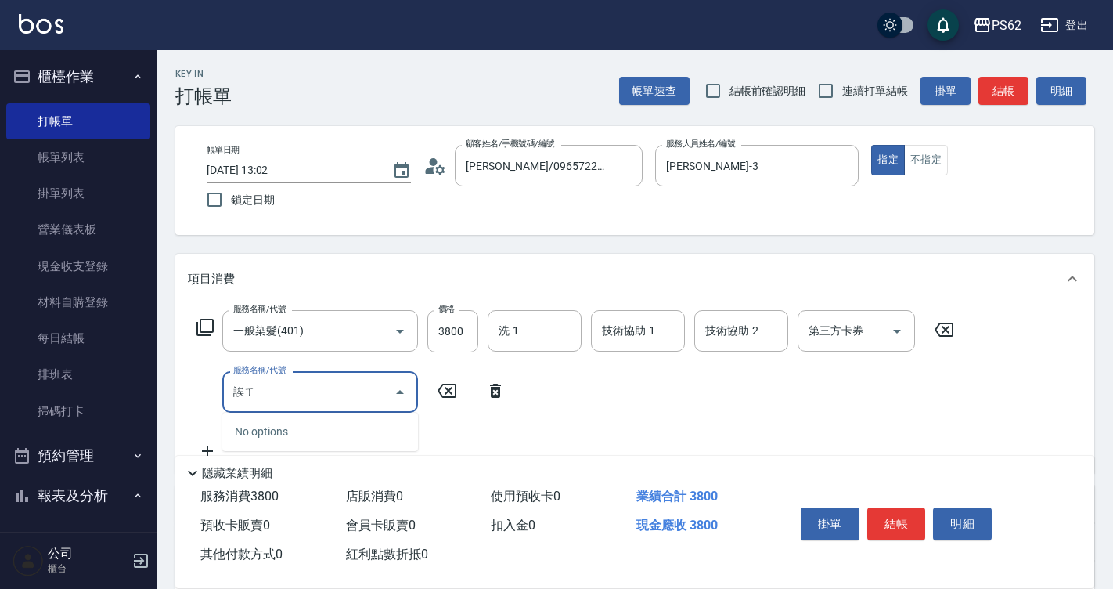
type input "誒"
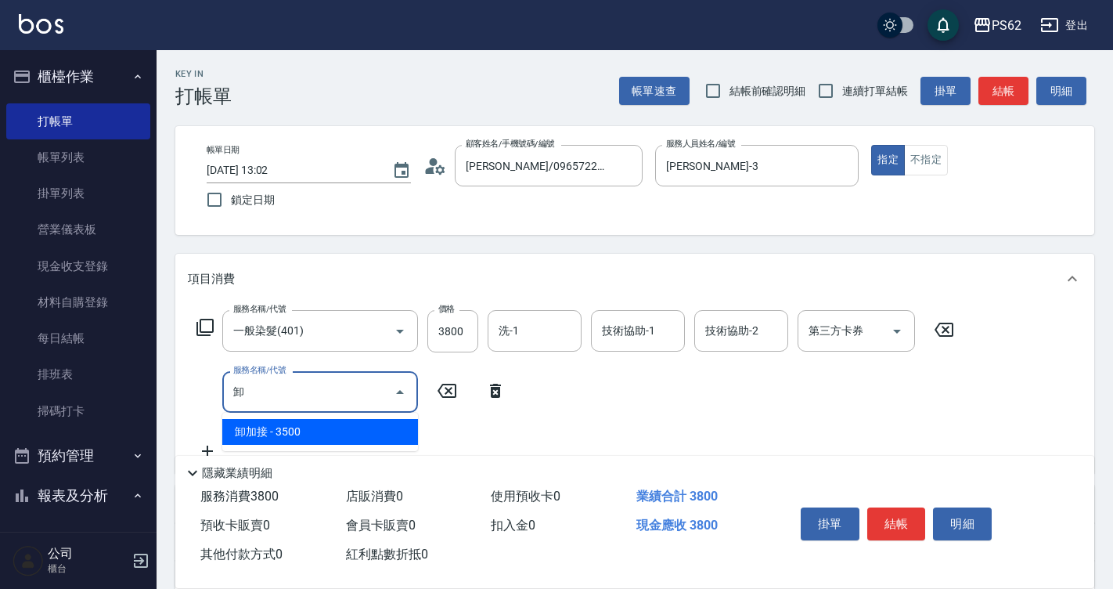
click at [265, 427] on span "卸加接 - 3500" at bounding box center [320, 432] width 196 height 26
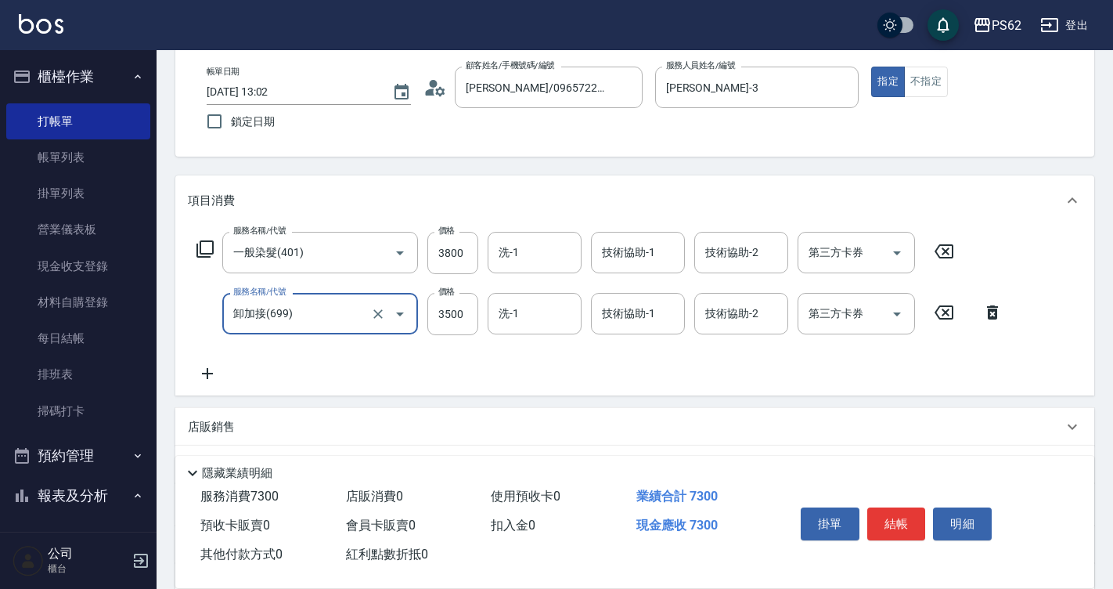
scroll to position [157, 0]
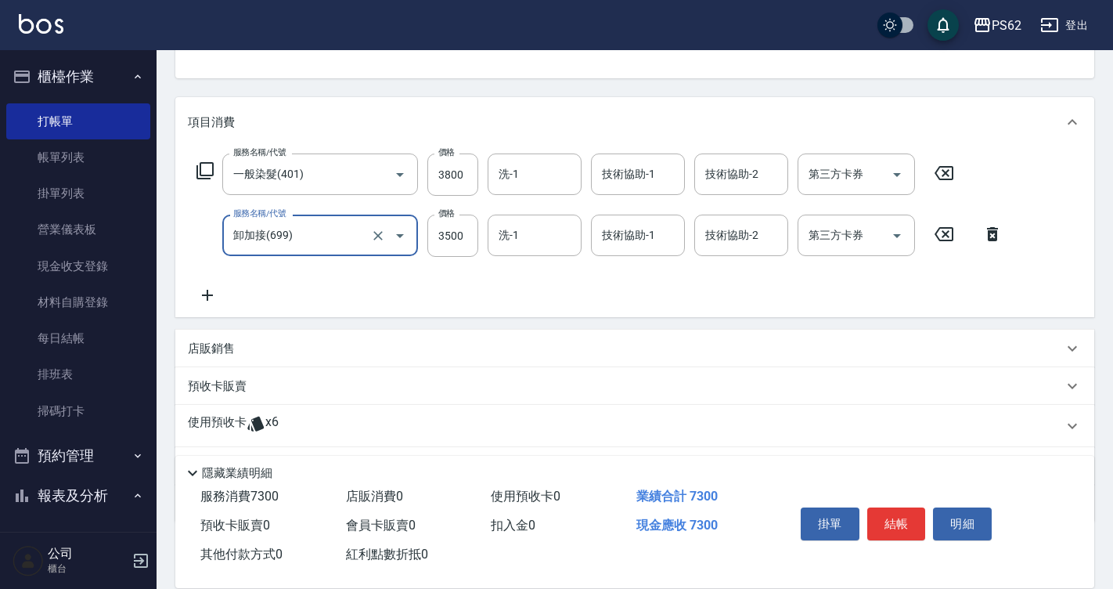
type input "卸加接(699)"
click at [225, 351] on p "店販銷售" at bounding box center [211, 349] width 47 height 16
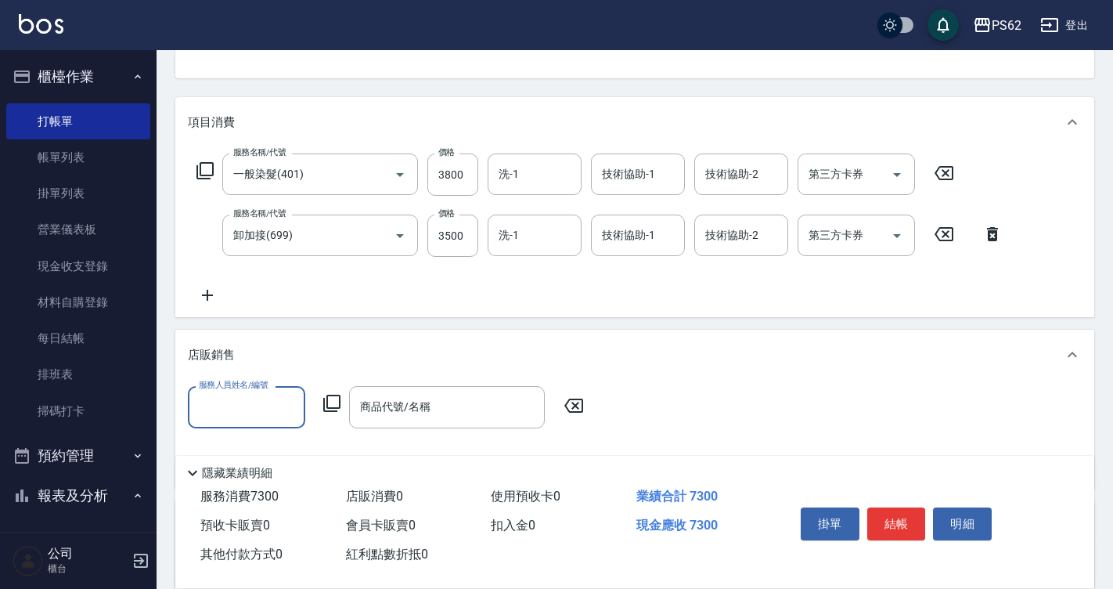
scroll to position [0, 0]
click at [225, 351] on p "店販銷售" at bounding box center [211, 355] width 47 height 16
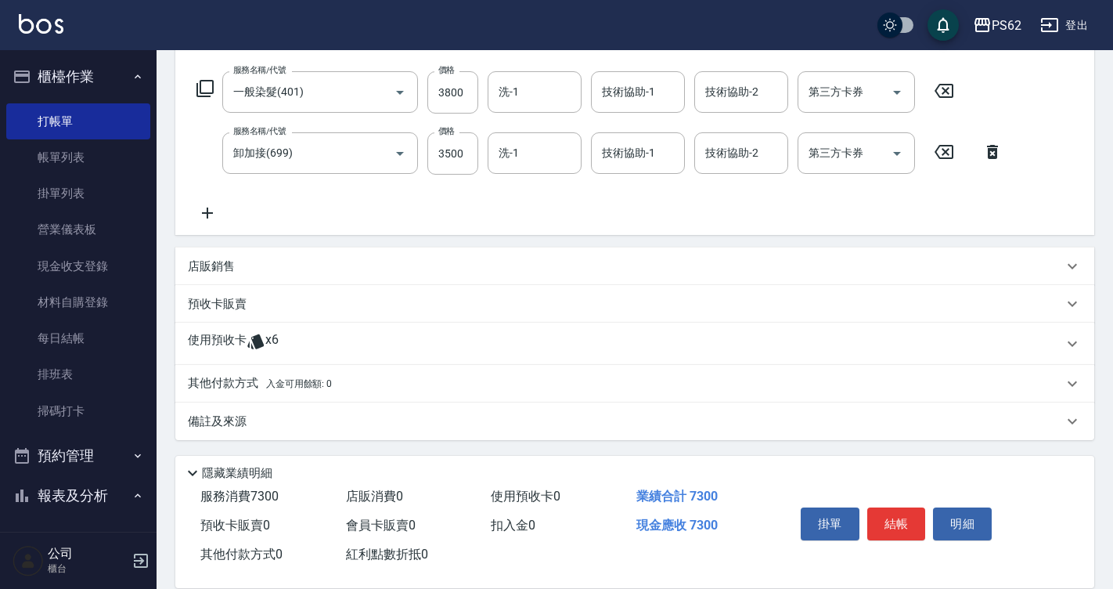
scroll to position [240, 0]
click at [214, 347] on p "使用預收卡" at bounding box center [217, 341] width 59 height 23
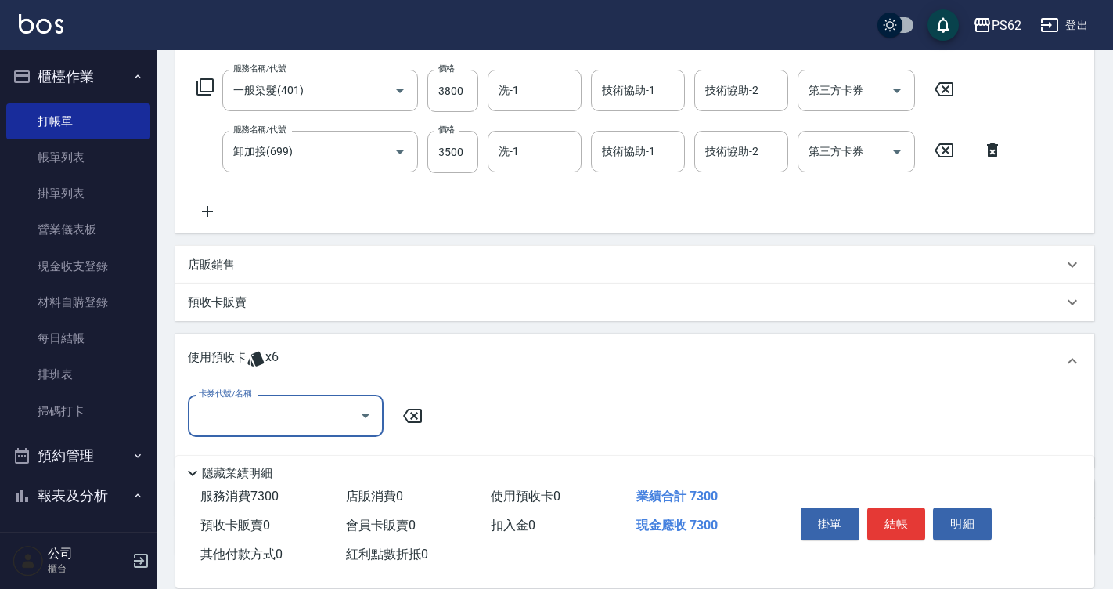
scroll to position [0, 0]
click at [265, 355] on span "x6" at bounding box center [271, 360] width 13 height 23
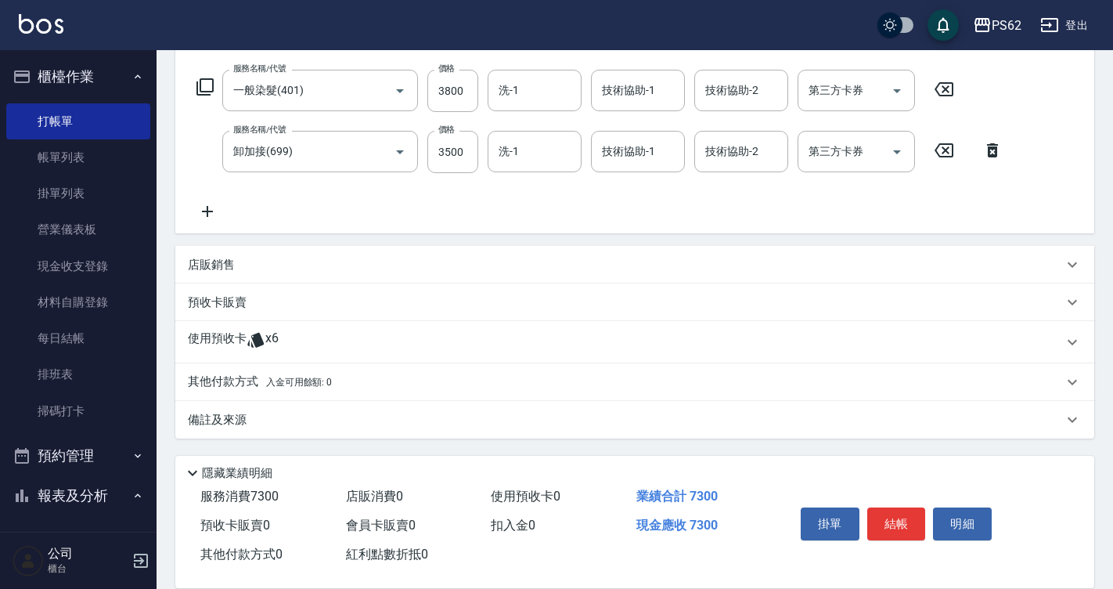
click at [263, 340] on icon at bounding box center [256, 339] width 19 height 19
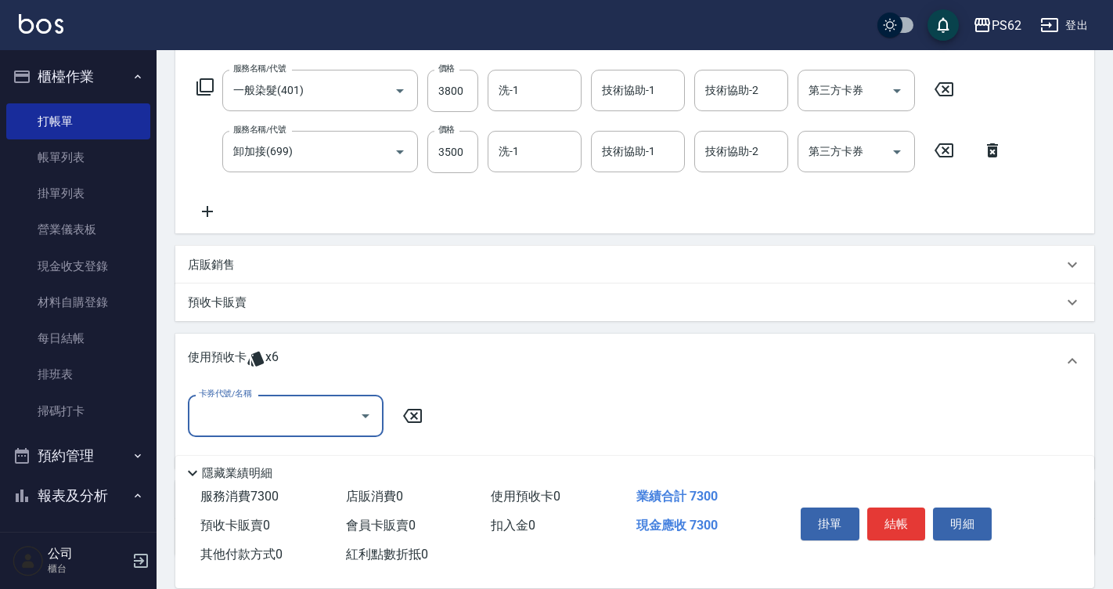
click at [268, 355] on span "x6" at bounding box center [271, 360] width 13 height 23
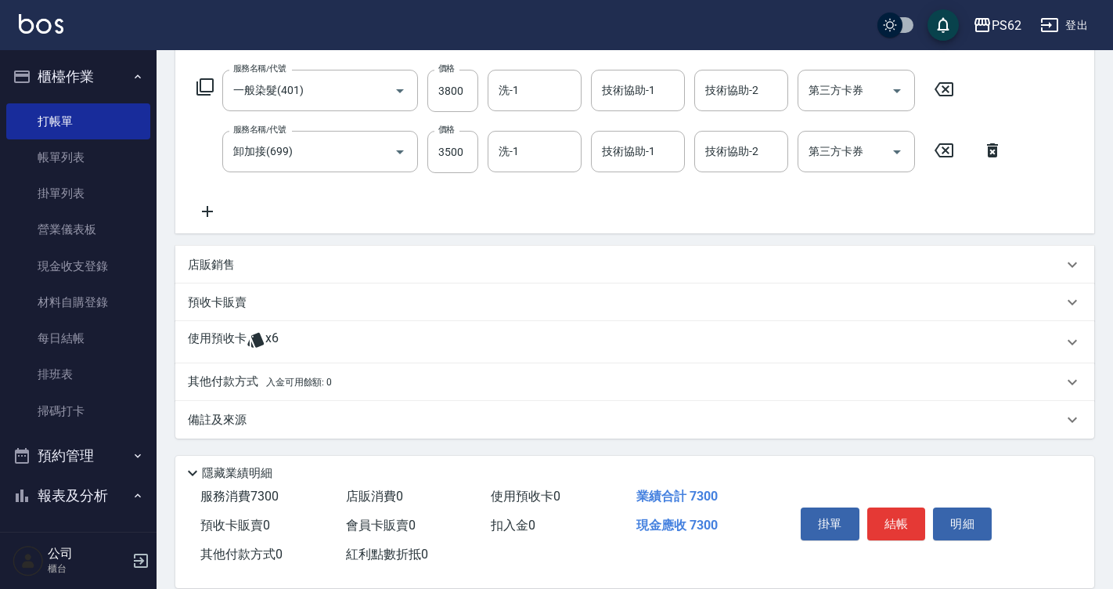
click at [236, 240] on div "項目消費 服務名稱/代號 一般染髮(401) 服務名稱/代號 價格 3800 價格 洗-1 洗-1 技術協助-1 技術協助-1 技術協助-2 技術協助-2 第…" at bounding box center [634, 225] width 919 height 425
click at [233, 258] on p "店販銷售" at bounding box center [211, 265] width 47 height 16
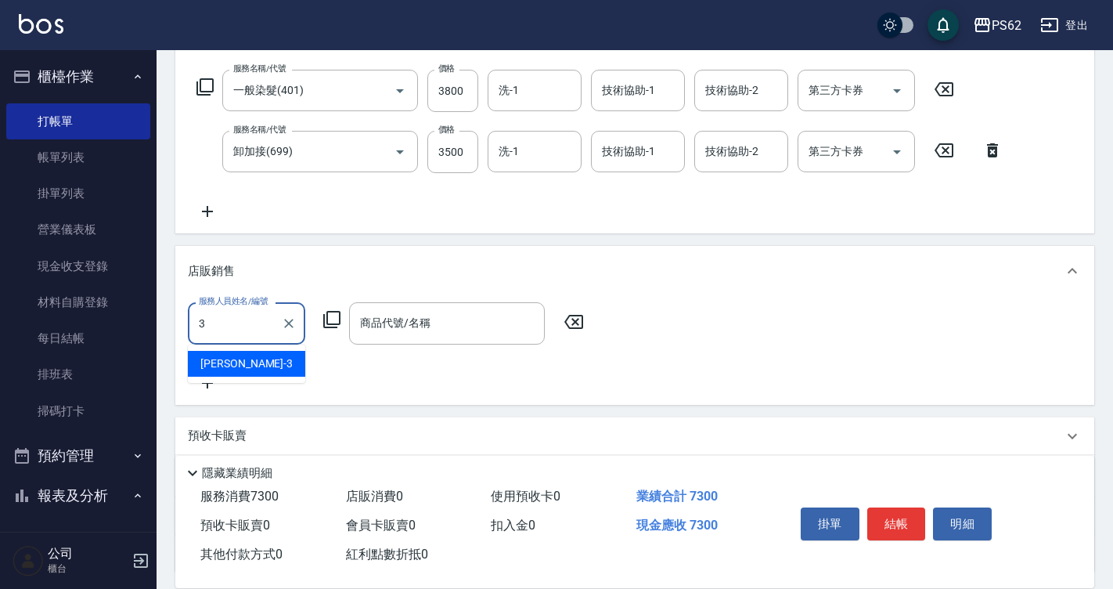
type input "[PERSON_NAME]-3"
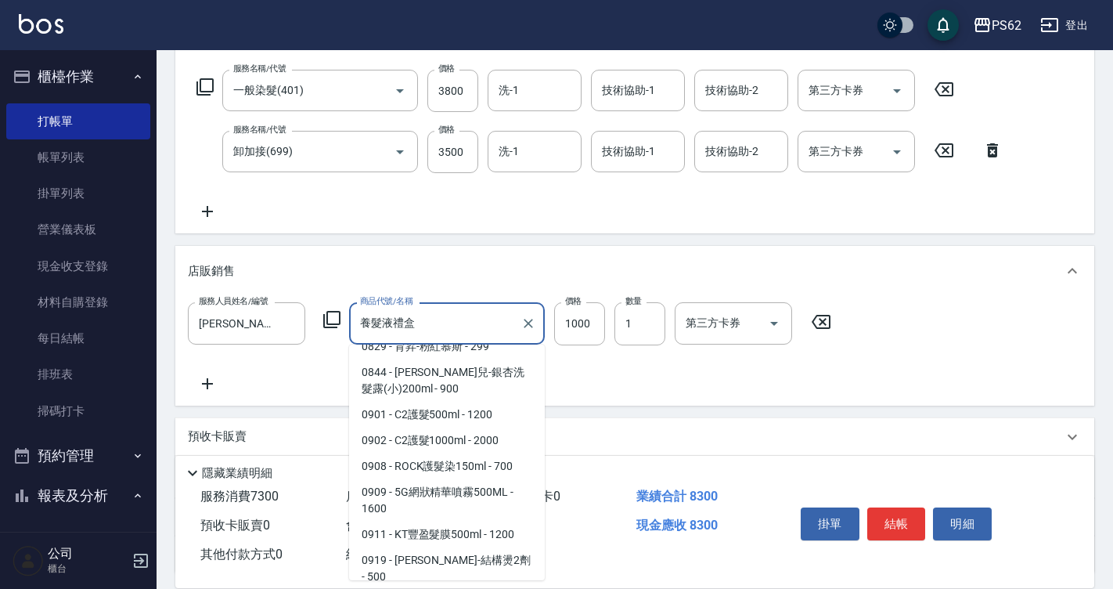
drag, startPoint x: 434, startPoint y: 317, endPoint x: 189, endPoint y: 352, distance: 247.5
click at [189, 352] on div "服務人員姓名/編號 [PERSON_NAME]-3 服務人員姓名/編號 商品代號/名稱 養髮液禮盒 商品代號/名稱 價格 1000 價格 數量 1 數量 第三…" at bounding box center [635, 347] width 894 height 90
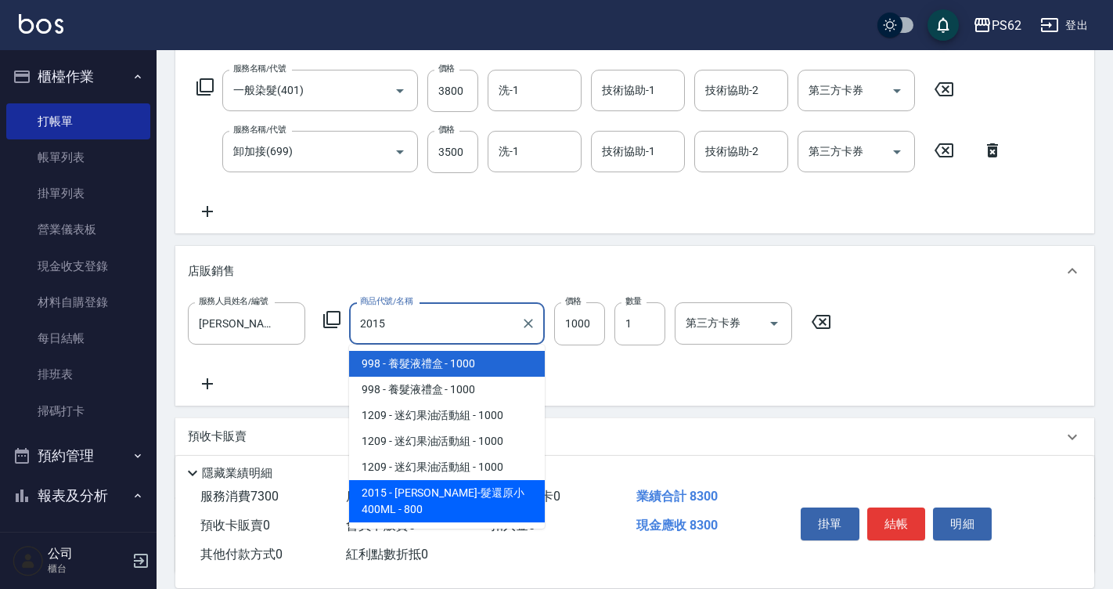
type input "[PERSON_NAME]-髮還原小 400ML"
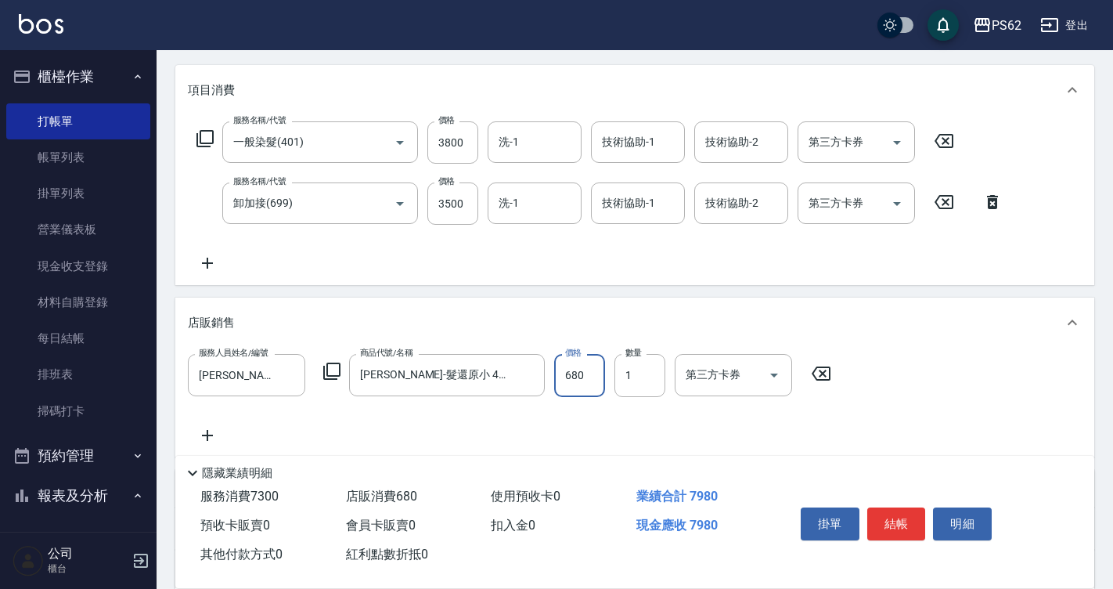
scroll to position [162, 0]
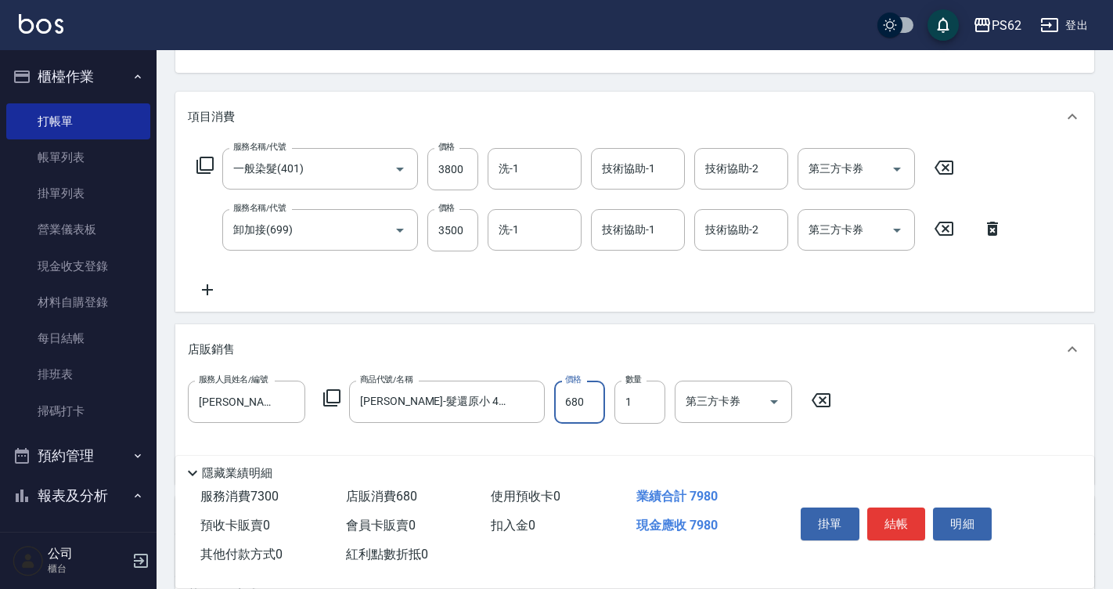
type input "680"
click at [212, 297] on icon at bounding box center [207, 289] width 39 height 19
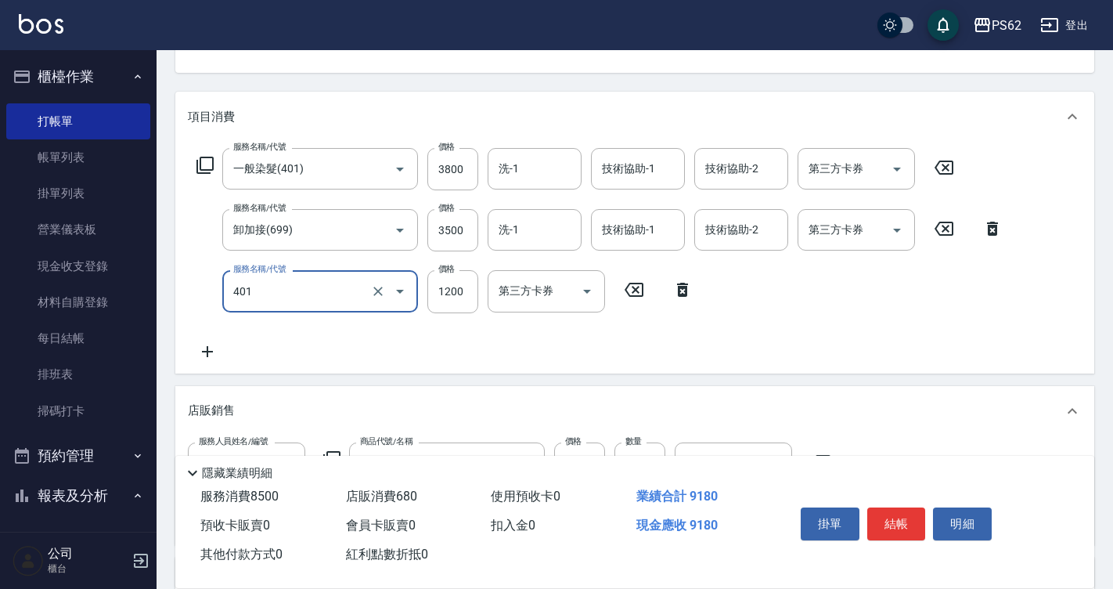
type input "一般染髮(401)"
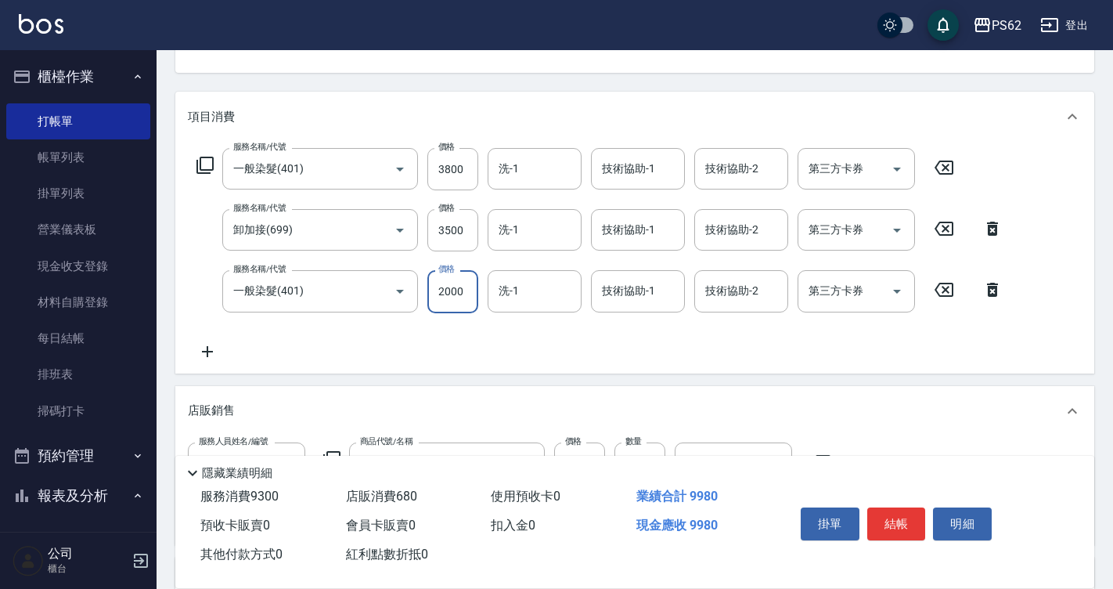
type input "2000"
click at [445, 171] on input "3800" at bounding box center [452, 169] width 51 height 42
click at [458, 169] on input "3800" at bounding box center [452, 169] width 51 height 42
click at [494, 103] on div "項目消費" at bounding box center [634, 117] width 919 height 50
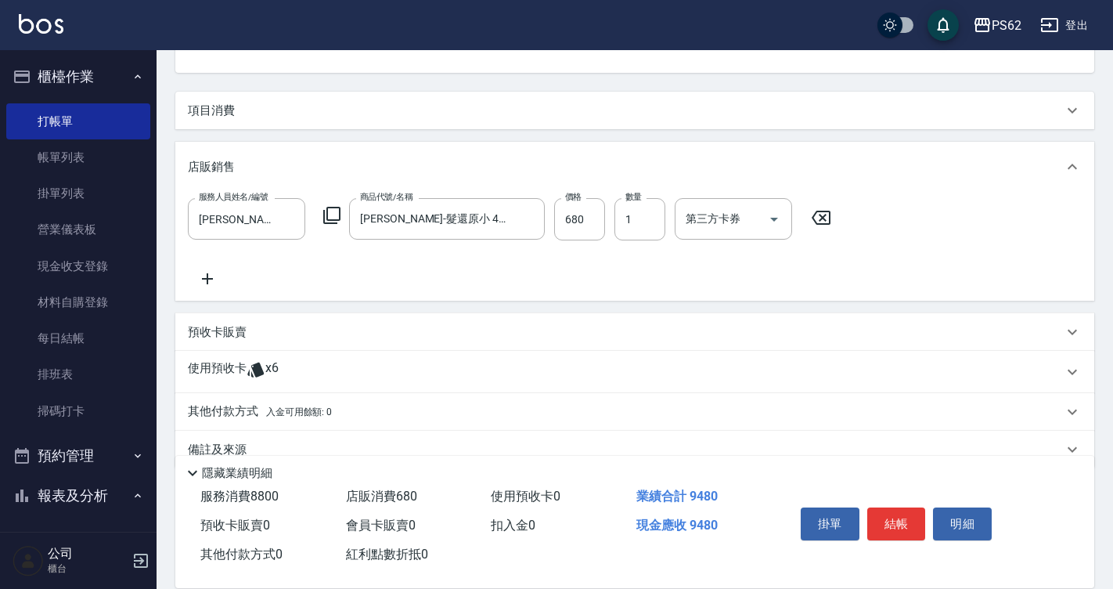
click at [476, 146] on div "店販銷售" at bounding box center [634, 167] width 919 height 50
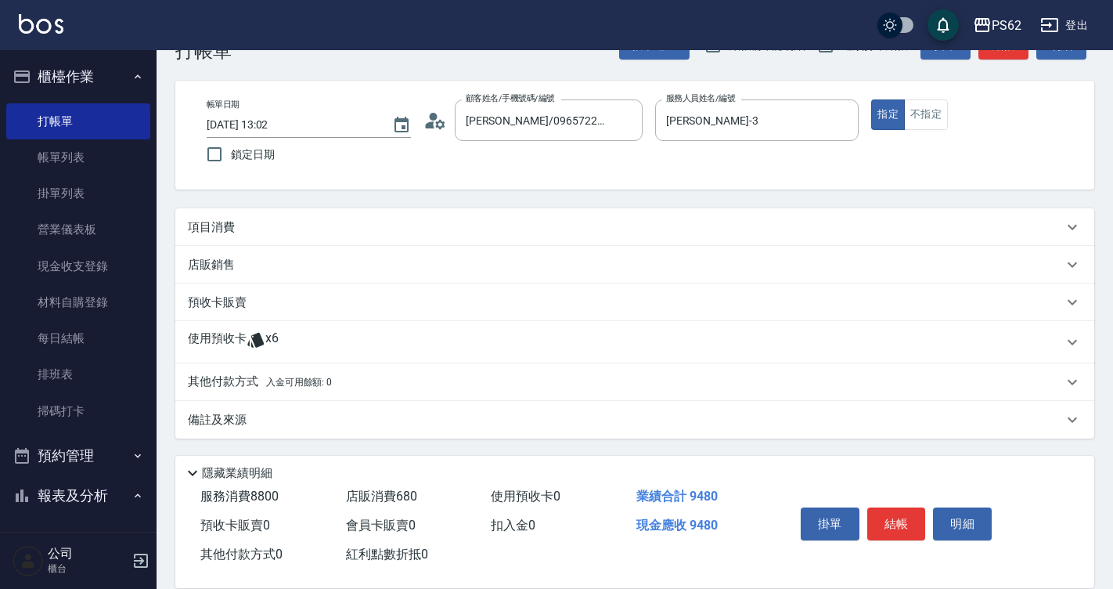
scroll to position [45, 0]
click at [284, 225] on div "項目消費" at bounding box center [625, 227] width 875 height 16
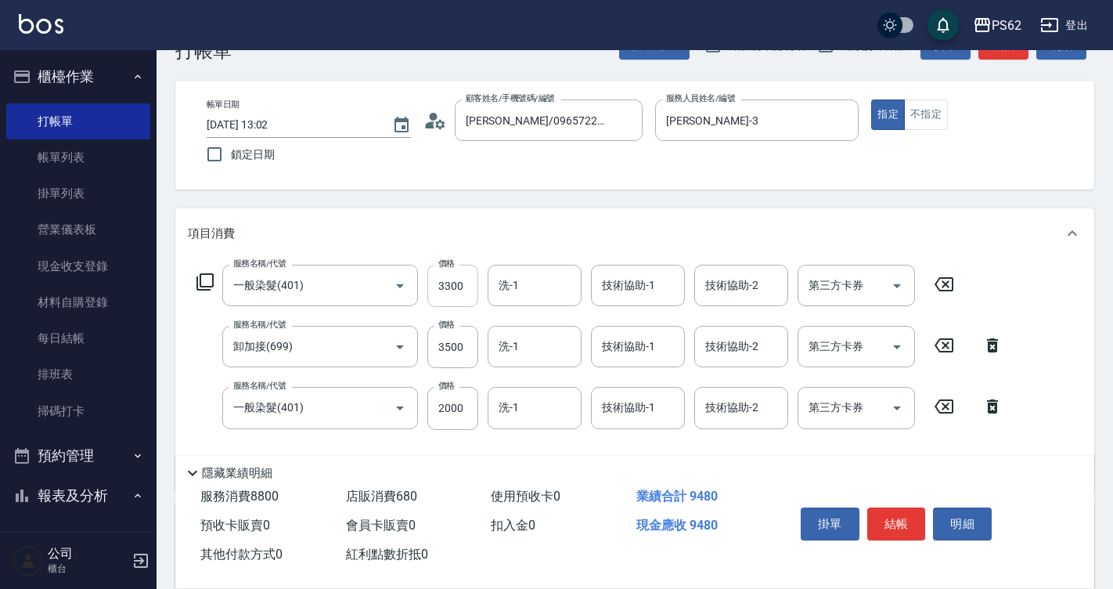
click at [453, 283] on input "3300" at bounding box center [452, 286] width 51 height 42
type input "3000"
click at [539, 217] on div "項目消費" at bounding box center [634, 233] width 919 height 50
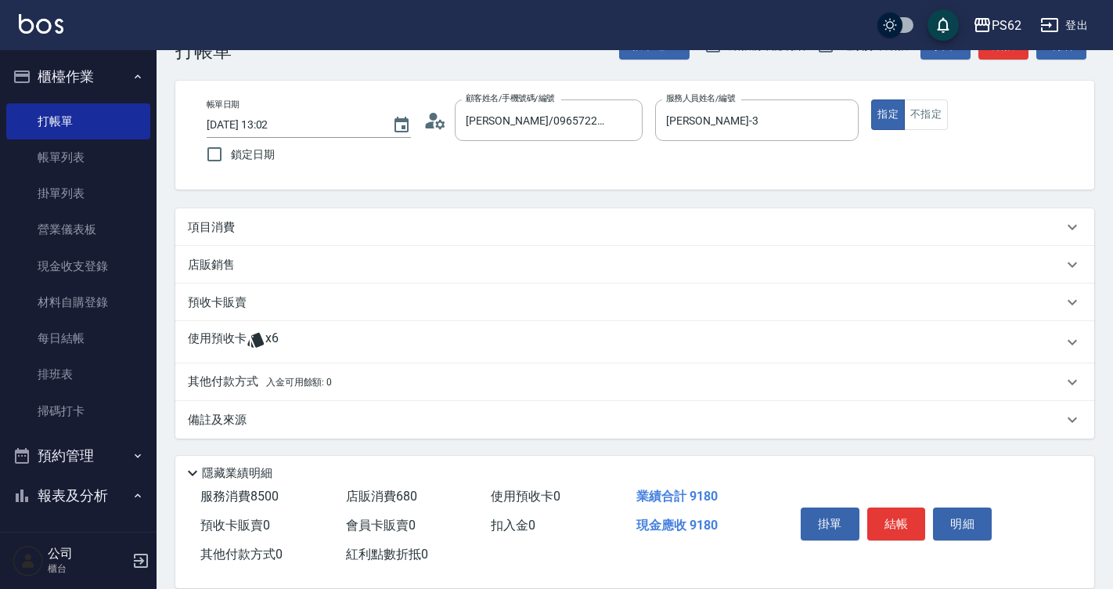
click at [538, 216] on div "項目消費" at bounding box center [634, 227] width 919 height 38
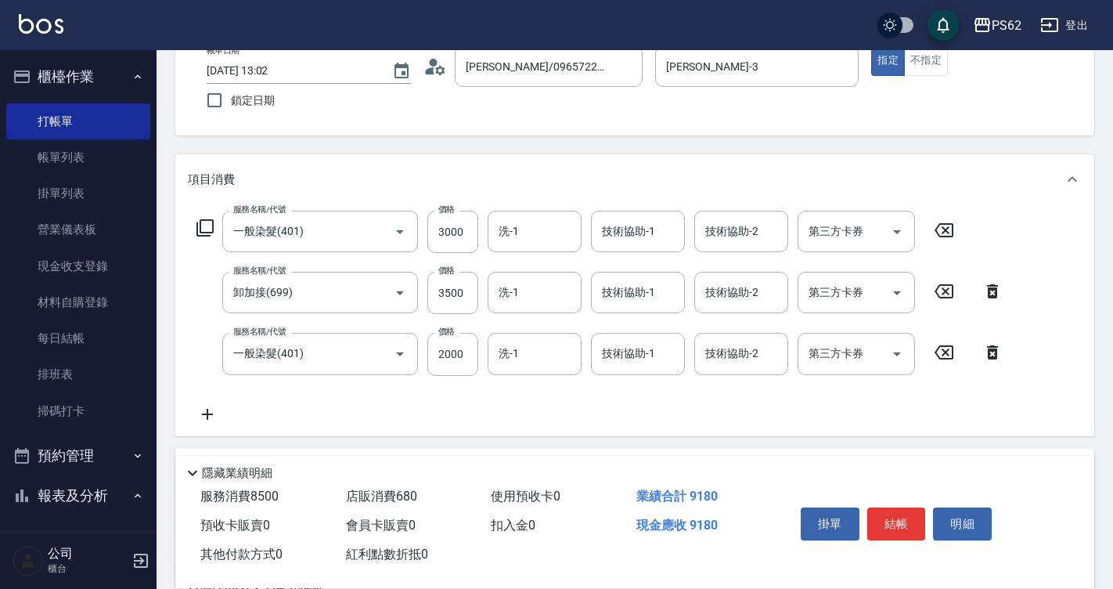
scroll to position [124, 0]
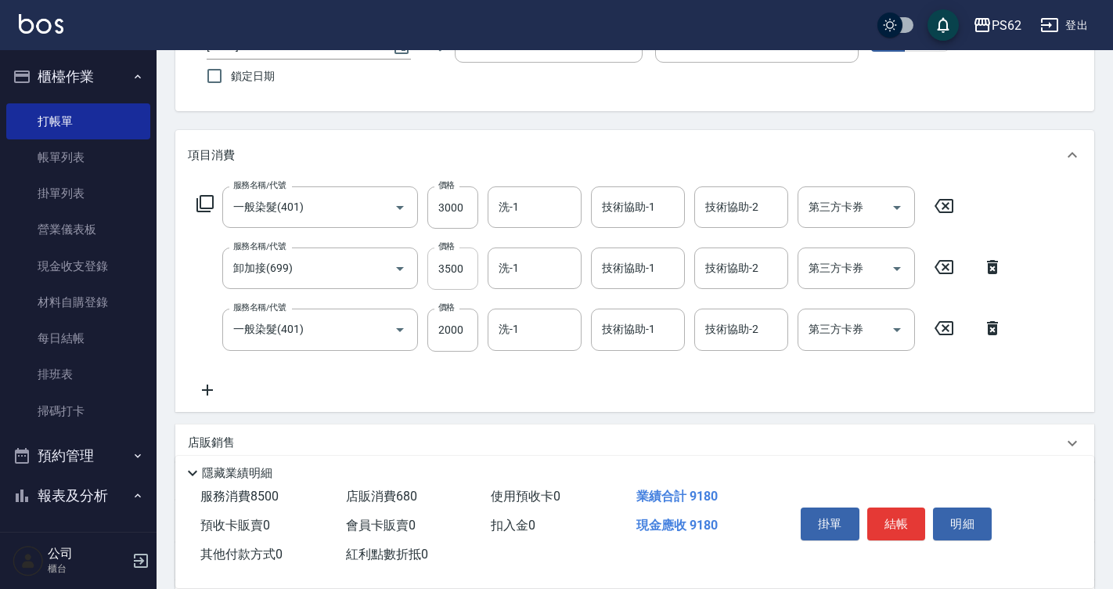
click at [474, 276] on input "3500" at bounding box center [452, 268] width 51 height 42
type input "4000"
click at [441, 325] on input "2000" at bounding box center [452, 329] width 51 height 42
type input "1500"
click at [657, 115] on div "Key In 打帳單 帳單速查 結帳前確認明細 連續打單結帳 掛單 結帳 明細 帳單日期 [DATE] 13:02 鎖定日期 顧客姓名/手機號碼/編號 [PE…" at bounding box center [635, 346] width 957 height 841
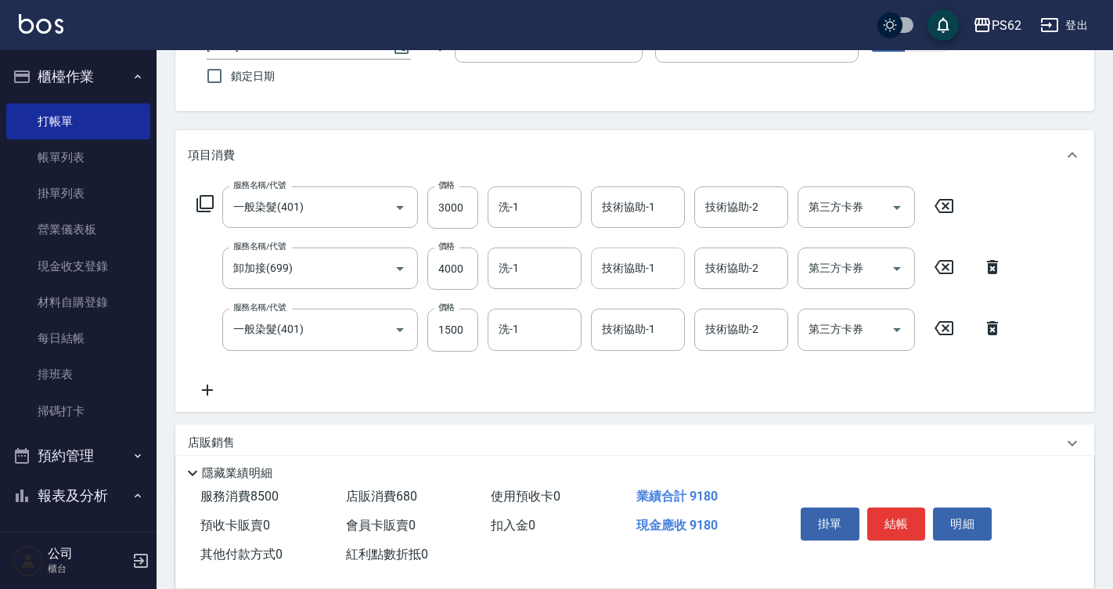
scroll to position [202, 0]
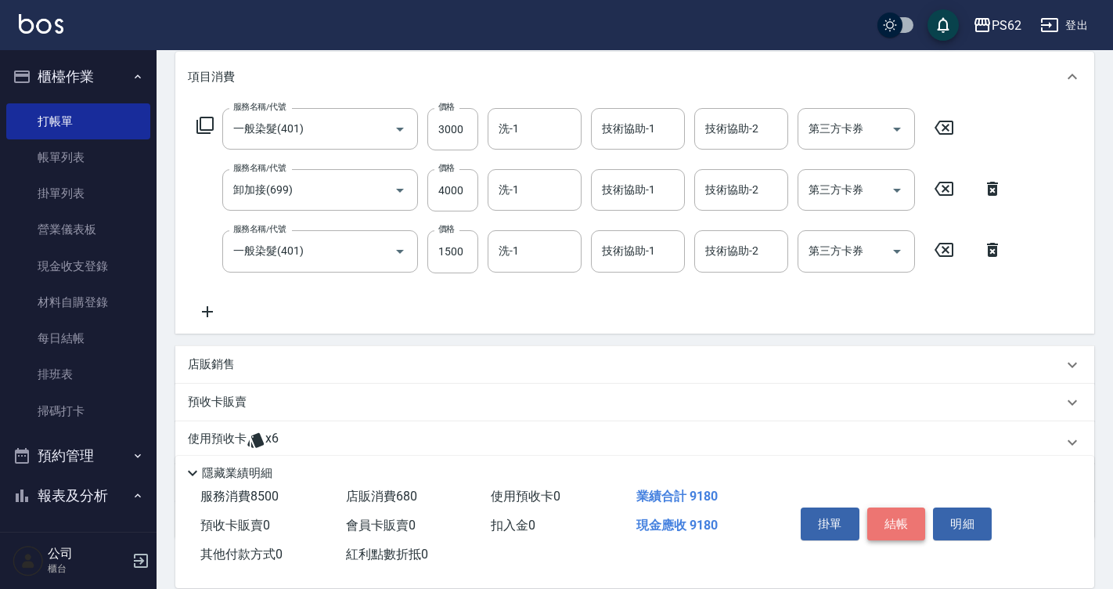
click at [890, 520] on button "結帳" at bounding box center [896, 523] width 59 height 33
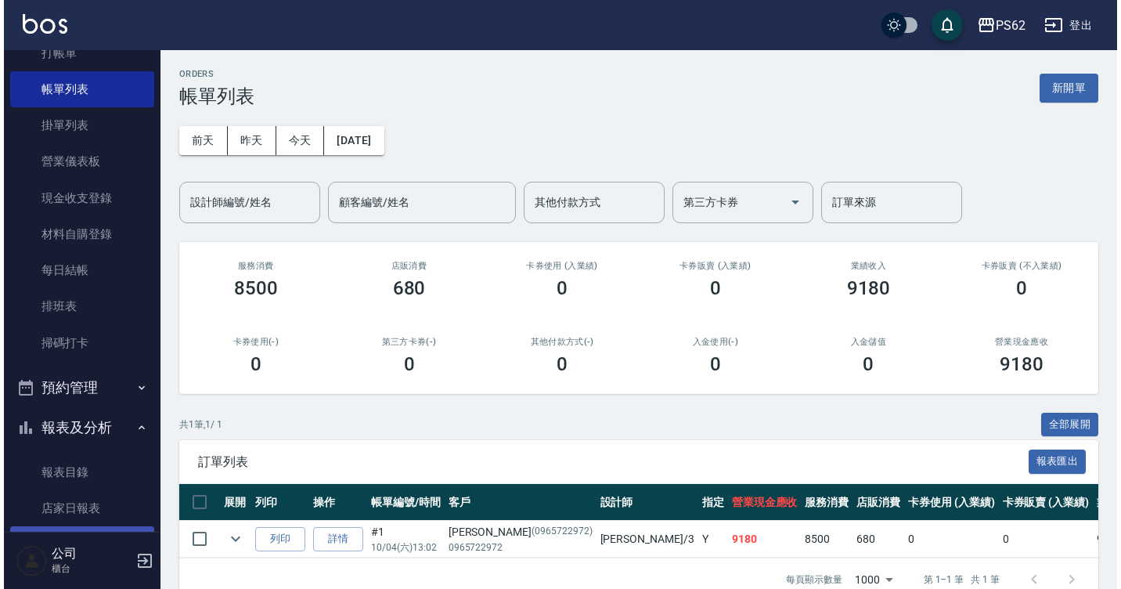
scroll to position [157, 0]
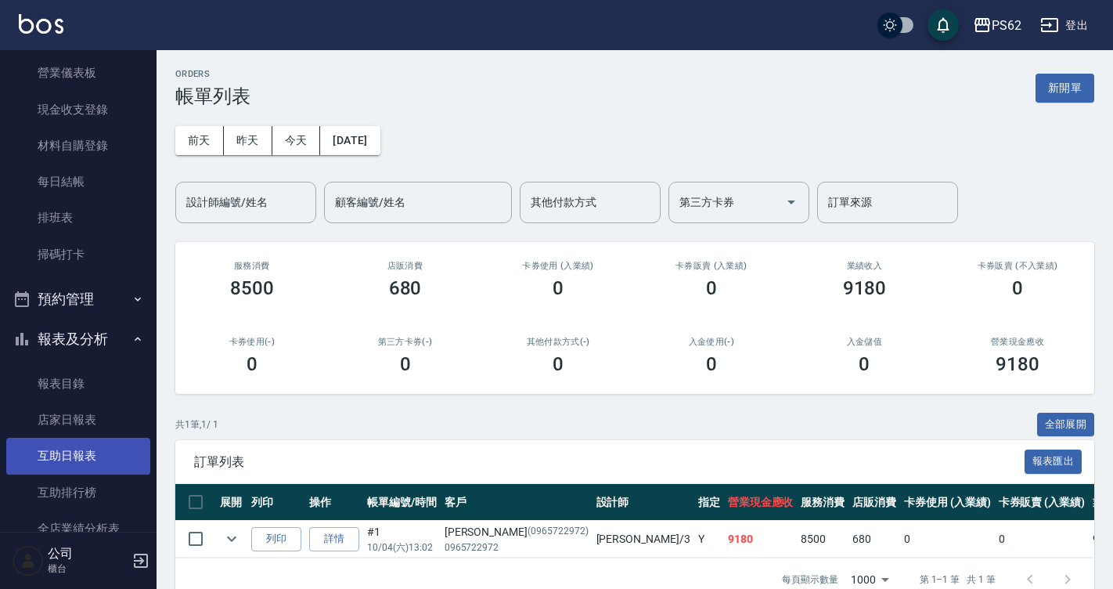
click at [79, 460] on link "互助日報表" at bounding box center [78, 456] width 144 height 36
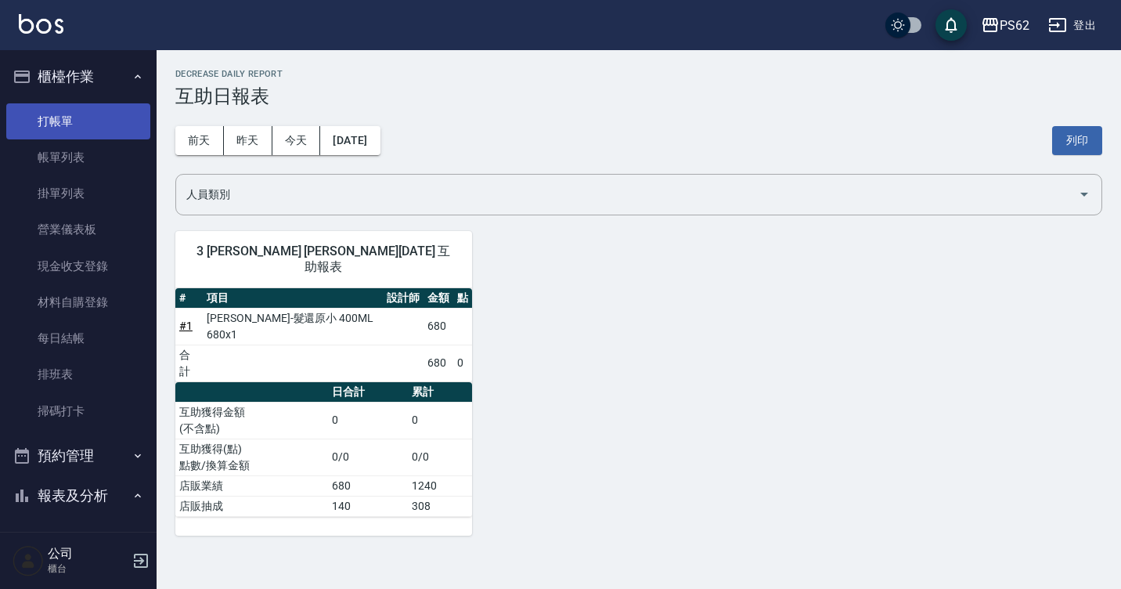
click at [103, 119] on link "打帳單" at bounding box center [78, 121] width 144 height 36
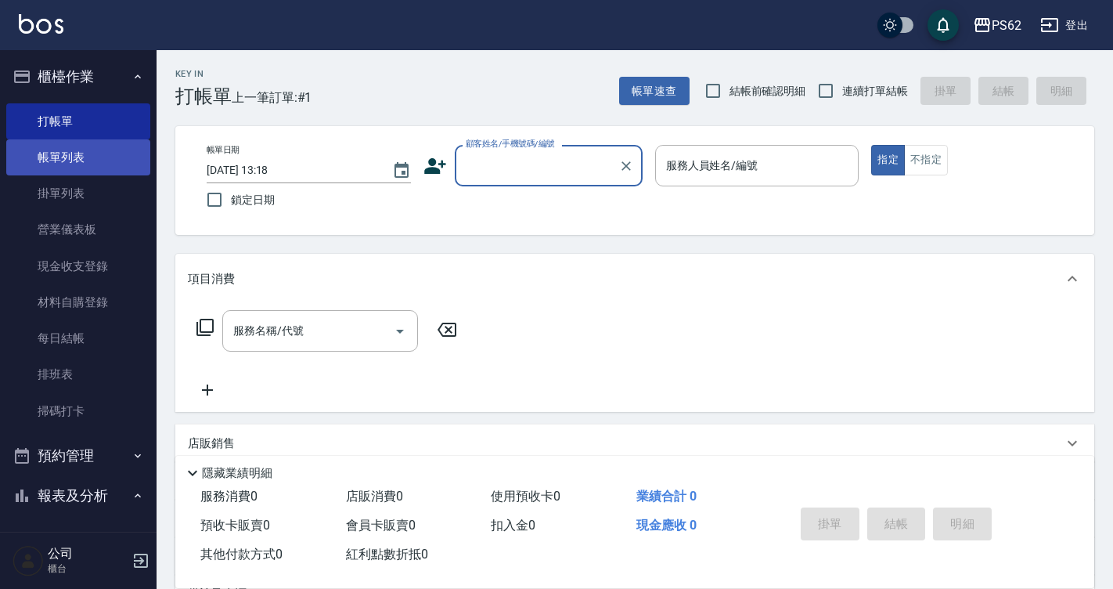
click at [95, 154] on link "帳單列表" at bounding box center [78, 157] width 144 height 36
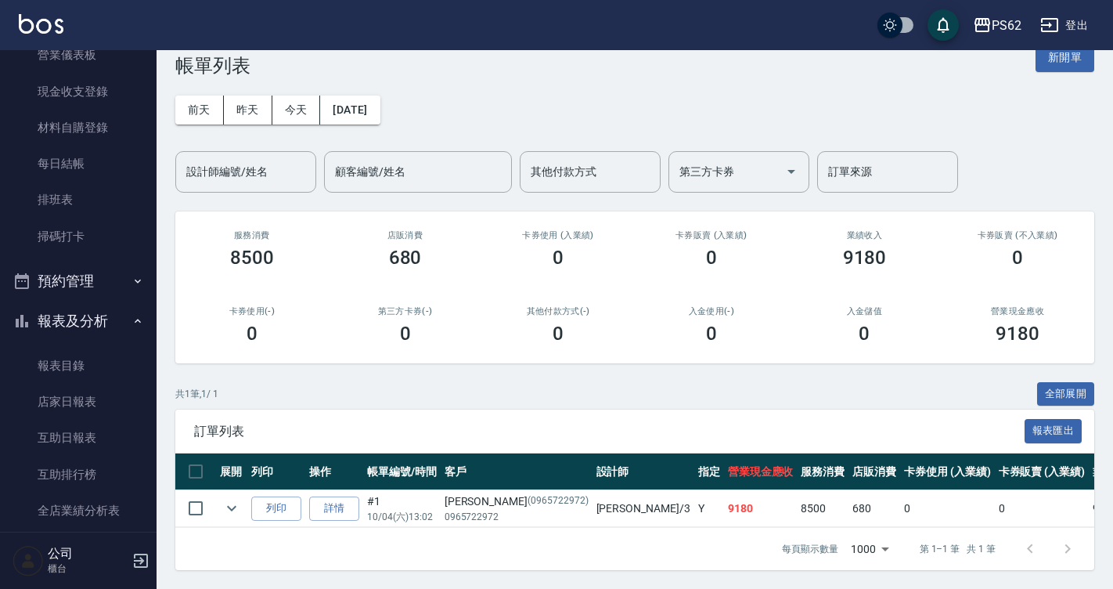
scroll to position [313, 0]
